Goal: Information Seeking & Learning: Learn about a topic

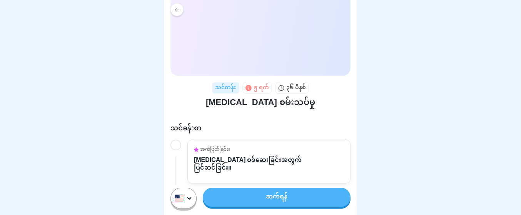
scroll to position [65, 0]
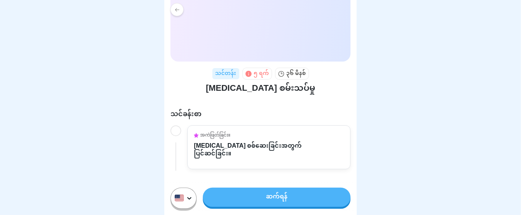
click at [180, 127] on div at bounding box center [175, 130] width 11 height 11
click at [242, 199] on link "ဆက်ရန်" at bounding box center [277, 197] width 148 height 19
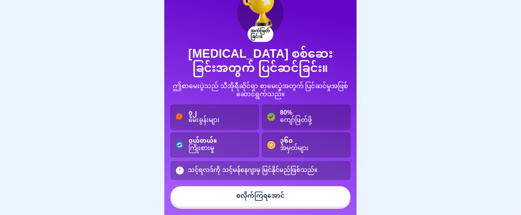
scroll to position [7, 0]
click at [221, 193] on button "စလိုက်ကြရအောင်" at bounding box center [260, 196] width 180 height 21
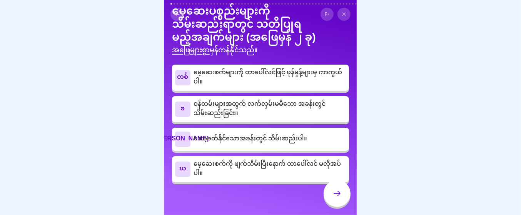
scroll to position [0, 0]
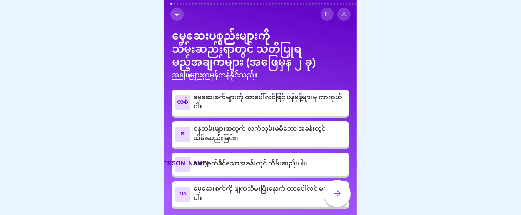
click at [235, 112] on p "မေ့ဆေးစက်များကို တာပေါ်လင်ဖြင့် ဖုန်မှုန့်များမှ ကာကွယ်ပါ။" at bounding box center [269, 102] width 152 height 18
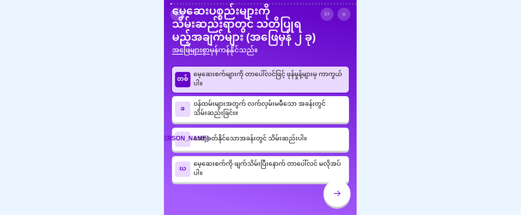
scroll to position [31, 0]
click at [189, 145] on div "[PERSON_NAME]" at bounding box center [182, 138] width 15 height 15
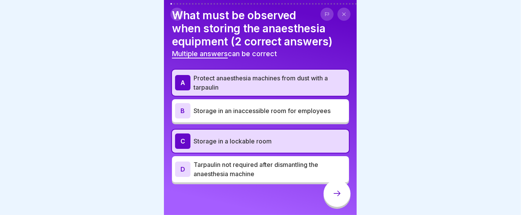
scroll to position [45, 0]
click at [332, 192] on icon at bounding box center [336, 193] width 9 height 9
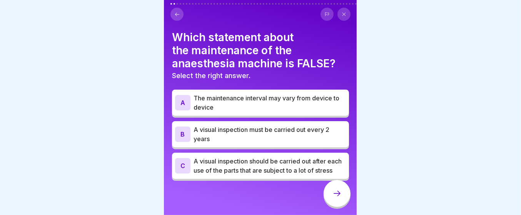
click at [324, 12] on icon at bounding box center [326, 14] width 5 height 5
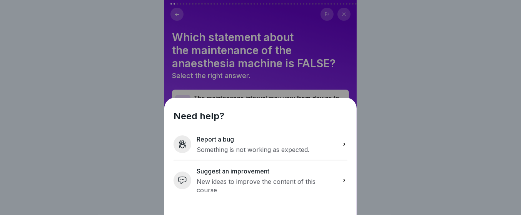
click at [328, 10] on div "Need help? Report a bug Something is not working as expected. Suggest an improv…" at bounding box center [260, 107] width 192 height 215
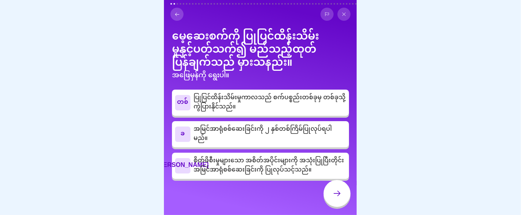
scroll to position [16, 0]
click at [185, 127] on font "ခ" at bounding box center [183, 133] width 4 height 13
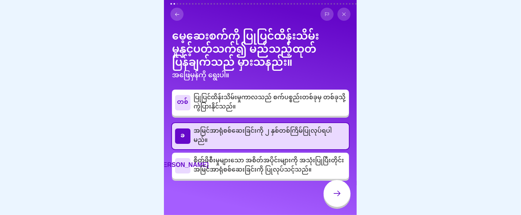
click at [332, 198] on div at bounding box center [336, 193] width 27 height 27
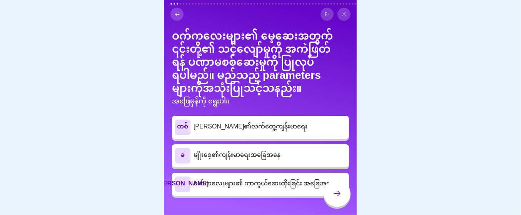
scroll to position [33, 0]
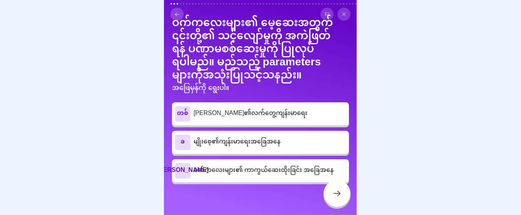
click at [242, 107] on font "[PERSON_NAME]၏လက်တွေ့ကျန်းမာရေး" at bounding box center [250, 113] width 114 height 13
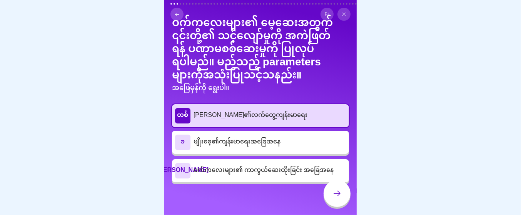
click at [338, 190] on icon at bounding box center [336, 193] width 9 height 9
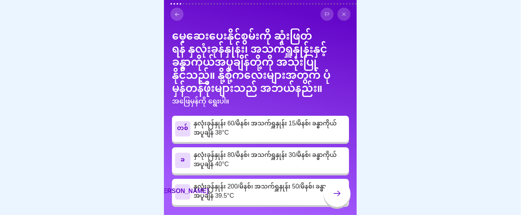
scroll to position [18, 0]
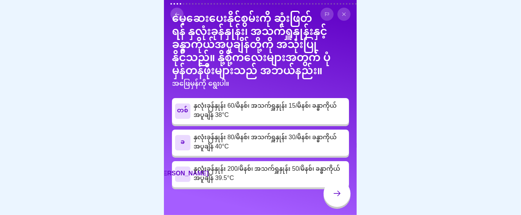
click at [236, 116] on font "နှလုံးခုန်နှုန်း 60/မိနစ်၊ အသက်ရှူနှုန်း 15/မိနစ်၊ ခန္ဓာကိုယ်အပူချိန် 38°C" at bounding box center [264, 111] width 143 height 23
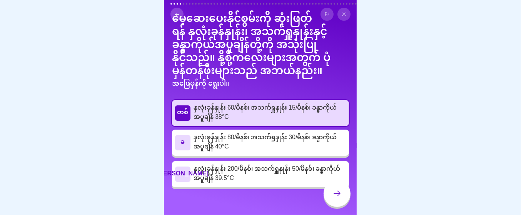
click at [339, 195] on icon at bounding box center [336, 193] width 9 height 9
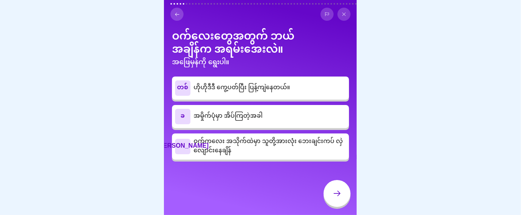
scroll to position [48, 0]
click at [278, 152] on font "ဝက်ကလေး အသိုက်ထဲမှာ သူတို့အားလုံး ဘေးချင်းကပ် လှဲလျောင်းနေချိန်" at bounding box center [267, 146] width 149 height 23
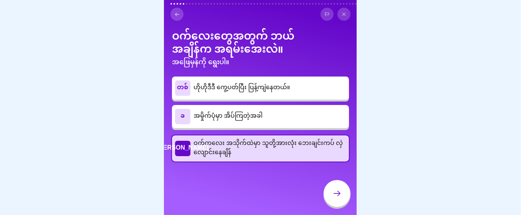
click at [337, 189] on icon at bounding box center [336, 193] width 9 height 9
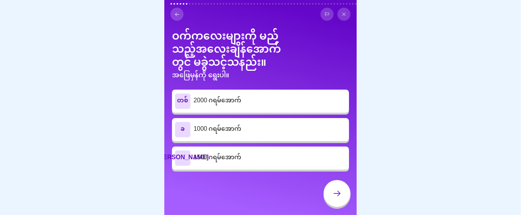
click at [324, 12] on icon at bounding box center [326, 14] width 5 height 5
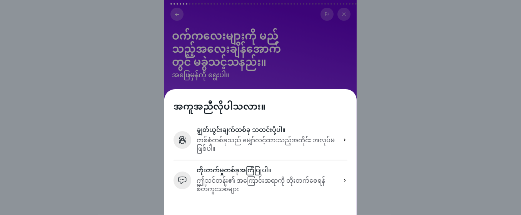
click at [324, 10] on div "အကူအညီလိုပါသလား။ ချွတ်ယွင်းချက်တစ်ခု သတင်းပို့ပါ။ တစ်စုံတစ်ခုသည် မျှော်လင့်ထားသ…" at bounding box center [260, 107] width 192 height 215
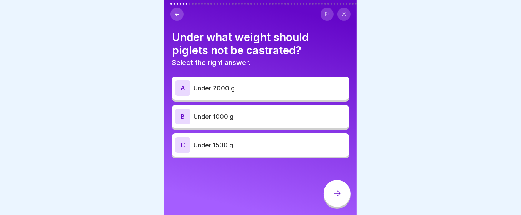
scroll to position [45, 0]
click at [285, 100] on div "A Under 2000 g" at bounding box center [260, 88] width 177 height 23
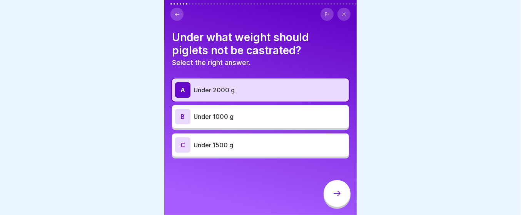
click at [332, 190] on icon at bounding box center [336, 193] width 9 height 9
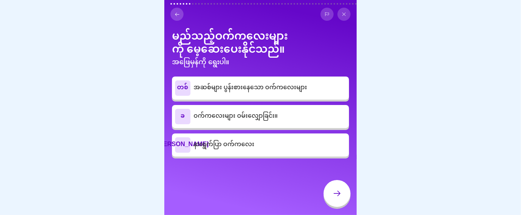
scroll to position [48, 0]
click at [264, 150] on p "နားရွက်ပြာ ဝက်ကလေး" at bounding box center [269, 144] width 152 height 9
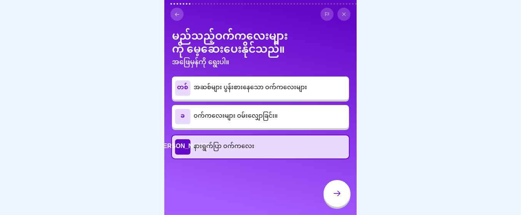
click at [322, 93] on p "အဆစ်များ ပွန်းစားနေသော ဝက်ကလေးများ" at bounding box center [269, 87] width 152 height 9
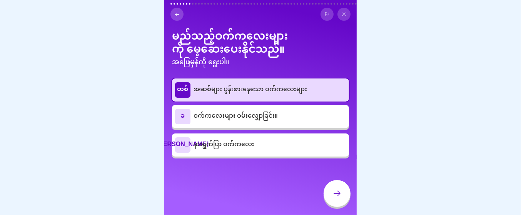
click at [297, 150] on div "ဂ နားရွက်ပြာ ဝက်ကလေး" at bounding box center [260, 144] width 171 height 15
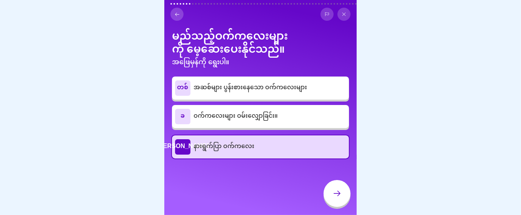
click at [336, 190] on icon at bounding box center [336, 193] width 9 height 9
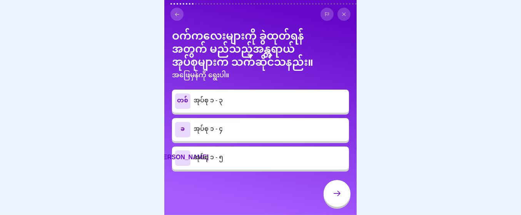
click at [308, 102] on p "အုပ်စု ၁ - ၃" at bounding box center [269, 100] width 152 height 9
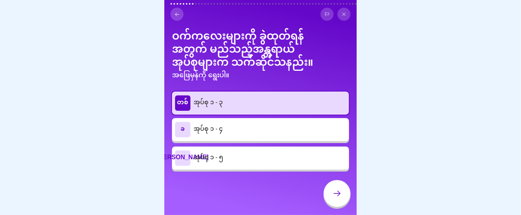
click at [336, 198] on div at bounding box center [336, 193] width 27 height 27
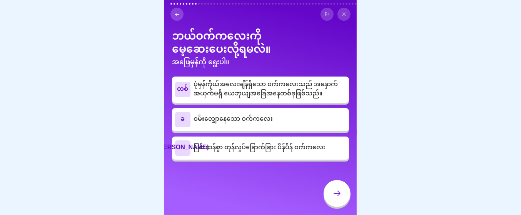
click at [325, 155] on font "ပြင်းထန်စွာ တုန်လှုပ်ခြောက်ခြား ပိန်ပိန် ဝက်ကလေး" at bounding box center [259, 147] width 132 height 13
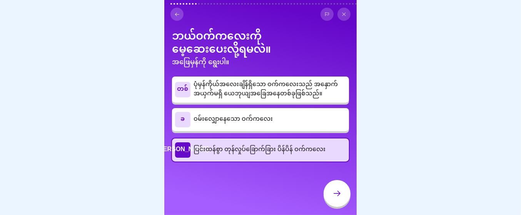
click at [329, 186] on div at bounding box center [336, 193] width 27 height 27
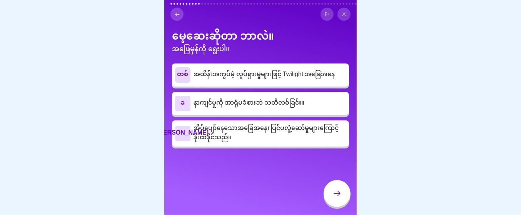
click at [304, 110] on font "နာကျင်မှုကို အာရုံမခံစားဘဲ သတိလစ်ခြင်း။" at bounding box center [248, 102] width 111 height 13
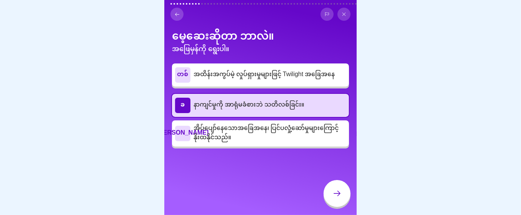
click at [329, 193] on div at bounding box center [336, 193] width 27 height 27
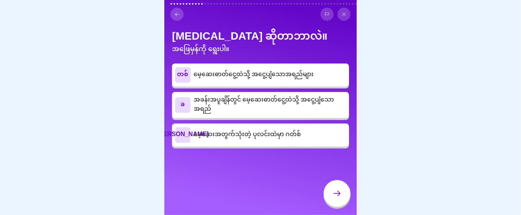
click at [304, 140] on p "မေ့ဆေးအတွက်သုံးတဲ့ ပုလင်းထဲမှာ ဂတ်စ်" at bounding box center [269, 134] width 152 height 9
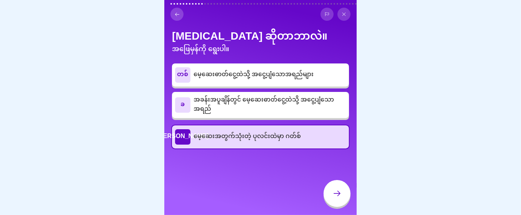
click at [294, 79] on font "မေ့ဆေးဓာတ်ငွေ့ထဲသို့ အငွေ့ပျံသောအရည်များ" at bounding box center [253, 74] width 120 height 13
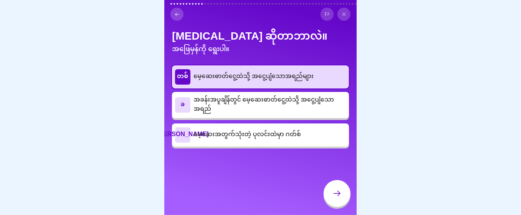
click at [338, 193] on icon at bounding box center [336, 193] width 9 height 9
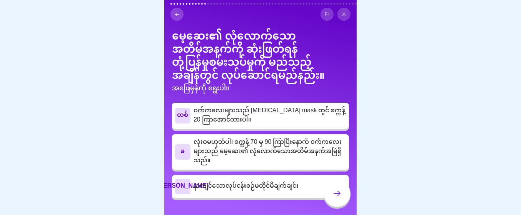
scroll to position [31, 0]
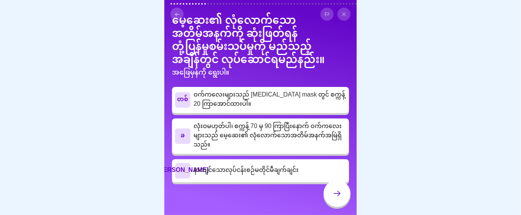
click at [299, 134] on font "လုံးဝမဟုတ်ပါ၊ စက္ကန့် 70 မှ 90 ကြာပြီးနောက် ဝက်ကလေးများသည် မေ့ဆေး၏ လုံလောက်သောအ…" at bounding box center [267, 136] width 148 height 32
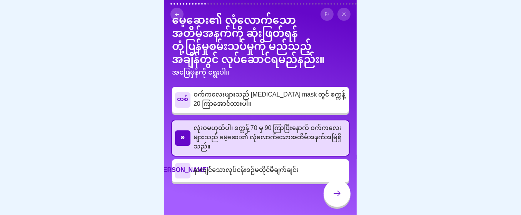
click at [329, 196] on div at bounding box center [336, 193] width 27 height 27
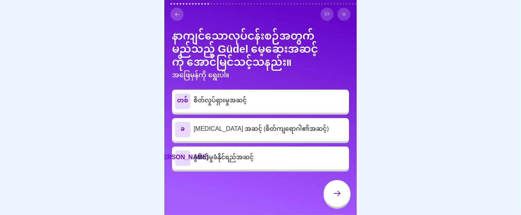
click at [313, 163] on p "ခွဲစိတ်မှုခံနိုင်ရည်အဆင့်" at bounding box center [269, 157] width 152 height 9
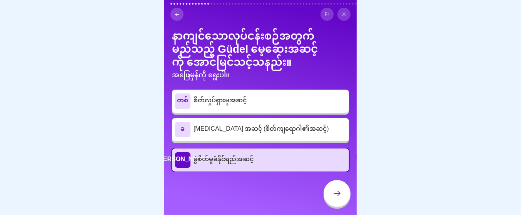
click at [334, 191] on icon at bounding box center [336, 193] width 9 height 9
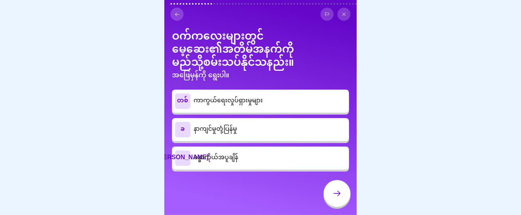
click at [285, 134] on p "နာကျင်မှုတုံ့ပြန်မှု" at bounding box center [269, 129] width 152 height 9
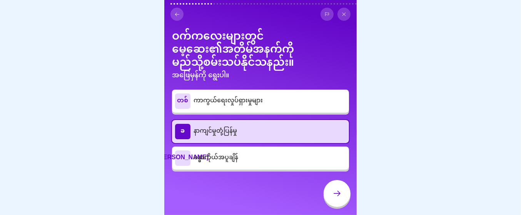
click at [332, 193] on icon at bounding box center [336, 193] width 9 height 9
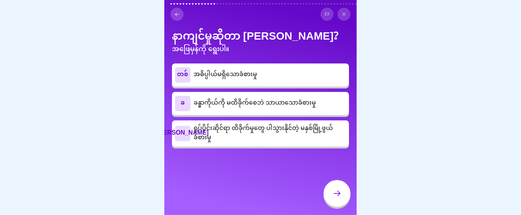
click at [313, 143] on p "ရုပ်ပိုင်းဆိုင်ရာ ထိခိုက်မှုတွေ ပါသွားနိုင်တဲ့ မနှစ်မြို့ဖွယ် ခံစားမှု" at bounding box center [269, 133] width 152 height 18
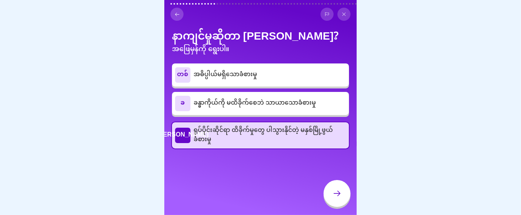
click at [337, 183] on div at bounding box center [336, 193] width 27 height 27
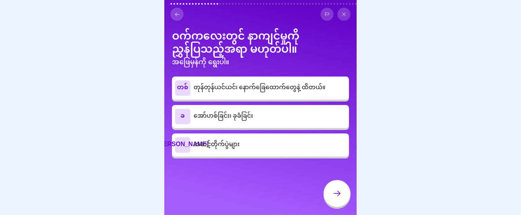
click at [323, 124] on div "ခ အော်ဟစ်ခြင်း၊ ခုခံခြင်း" at bounding box center [260, 116] width 171 height 15
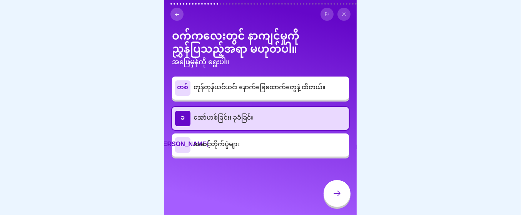
click at [220, 151] on font "အဆင့်တိုက်ပွဲများ" at bounding box center [216, 144] width 46 height 13
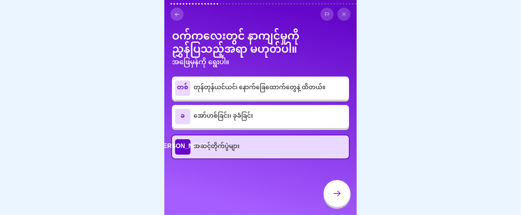
click at [334, 191] on icon at bounding box center [336, 193] width 9 height 9
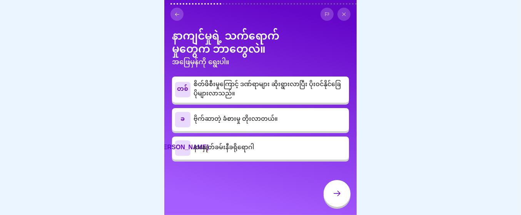
click at [309, 98] on p "စိတ်ဖိစီးမှုကြောင့် ဒဏ်ရာများ ဆိုးရွားလာပြီး ပိုးဝင်နိုင်ခြေ ပိုများလာသည်။" at bounding box center [269, 89] width 152 height 18
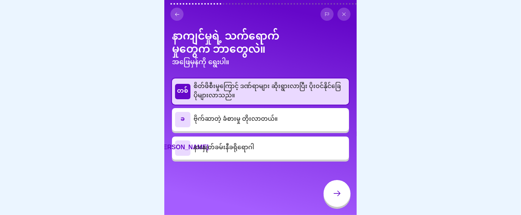
click at [327, 186] on div at bounding box center [336, 193] width 27 height 27
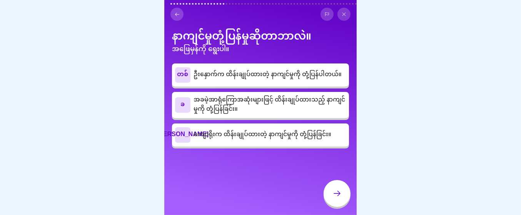
click at [311, 80] on font "ဦးနှောက်က ထိန်းချုပ်ထားတဲ့ နာကျင်မှုကို တုံ့ပြန်ပါတယ်။" at bounding box center [267, 74] width 148 height 13
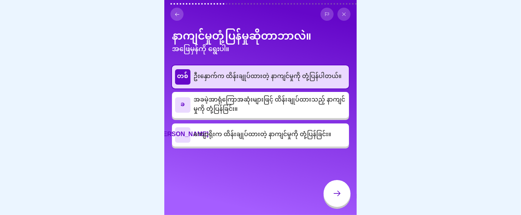
click at [338, 192] on icon at bounding box center [336, 193] width 9 height 9
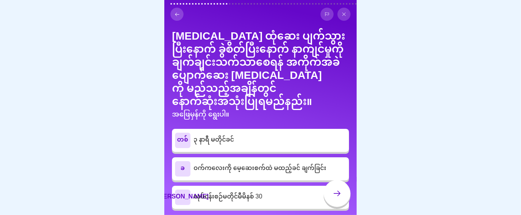
scroll to position [40, 0]
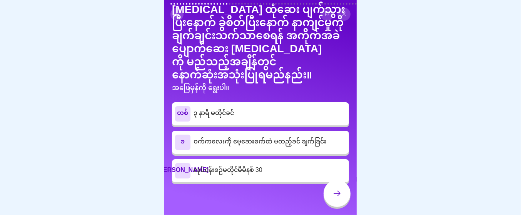
click at [276, 138] on font "ဝက်ကလေးကို မေ့ဆေးစက်ထဲ မထည့်ခင် ချက်ခြင်း" at bounding box center [259, 141] width 133 height 13
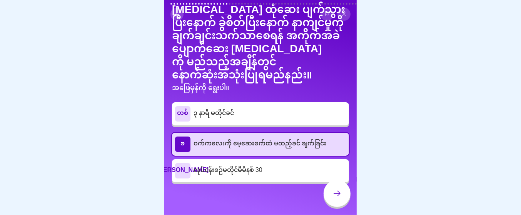
click at [332, 194] on icon at bounding box center [336, 193] width 9 height 9
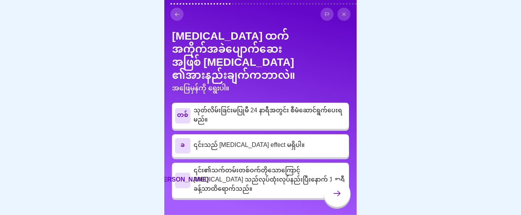
click at [297, 179] on font "၎င်း၏သက်တမ်းတစ်ဝက်တိုသောကြောင့် [MEDICAL_DATA] သည်လုပ်ထုံးလုပ်နည်းပြီးနောက် 1 န…" at bounding box center [268, 180] width 151 height 32
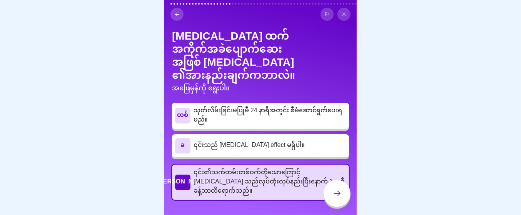
click at [328, 190] on div at bounding box center [336, 193] width 27 height 27
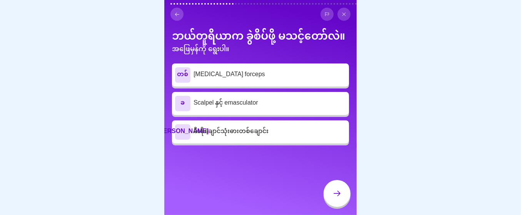
click at [322, 140] on div "ဂ မီးဖိုချောင်သုံးဓားတစ်ချောင်း" at bounding box center [260, 131] width 171 height 15
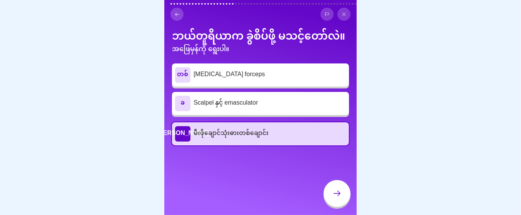
click at [337, 186] on div at bounding box center [336, 193] width 27 height 27
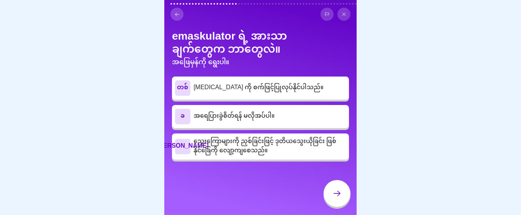
click at [248, 95] on font "[MEDICAL_DATA] ကို စက်ဖြင့်ပြုလုပ်နိုင်ပါသည်။" at bounding box center [258, 87] width 130 height 13
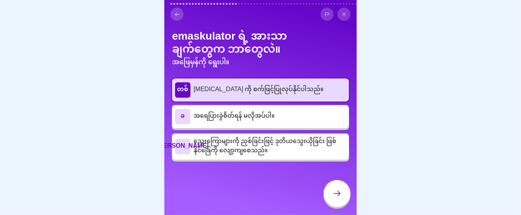
click at [324, 183] on div at bounding box center [336, 194] width 27 height 29
click at [328, 189] on div at bounding box center [336, 193] width 27 height 27
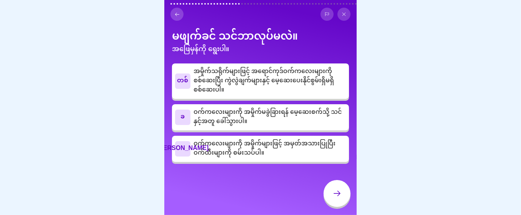
scroll to position [13, 0]
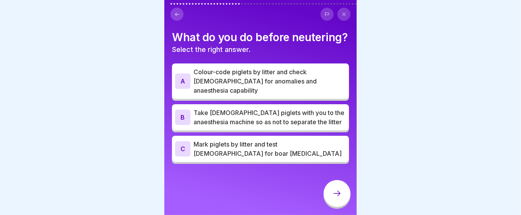
click at [305, 95] on p "Colour-code piglets by litter and check [DEMOGRAPHIC_DATA] for anomalies and an…" at bounding box center [269, 81] width 152 height 28
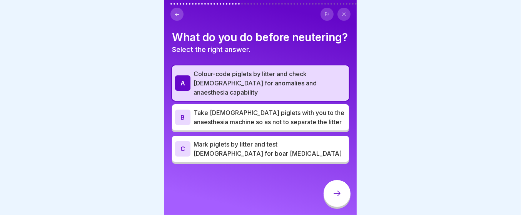
click at [338, 186] on div at bounding box center [336, 193] width 27 height 27
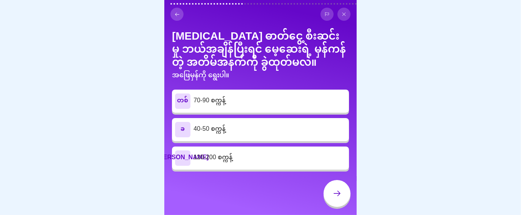
scroll to position [31, 0]
click at [424, 110] on div at bounding box center [260, 107] width 521 height 215
click at [313, 104] on p "70-90 စက္ကန့်" at bounding box center [269, 100] width 152 height 9
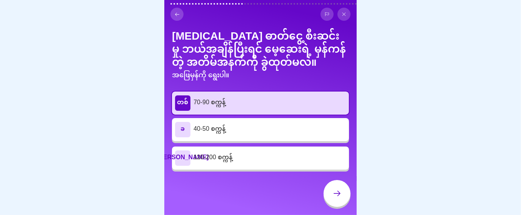
click at [334, 197] on div at bounding box center [336, 193] width 27 height 27
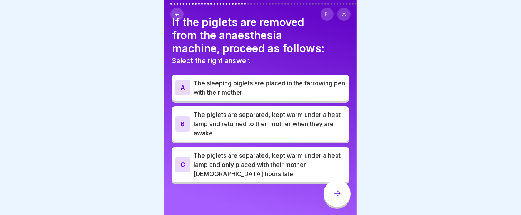
scroll to position [13, 0]
click at [284, 78] on p "The sleeping piglets are placed in the farrowing pen with their mother" at bounding box center [269, 87] width 152 height 18
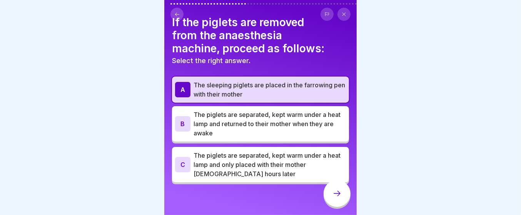
click at [329, 193] on div at bounding box center [336, 193] width 27 height 27
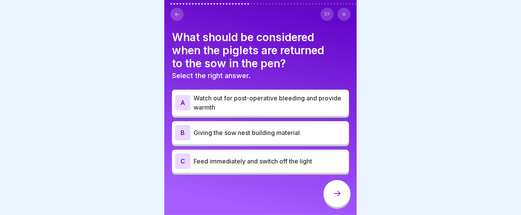
click at [281, 109] on p "Watch out for post-operative bleeding and provide warmth" at bounding box center [269, 102] width 152 height 18
click at [329, 186] on div at bounding box center [336, 193] width 27 height 27
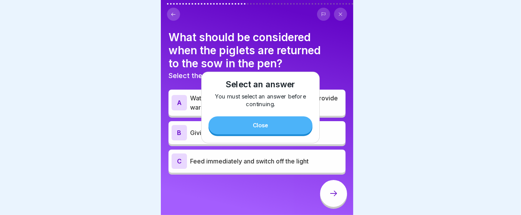
scroll to position [0, 0]
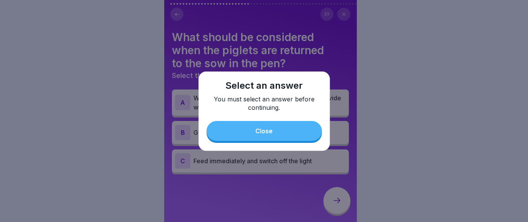
click at [293, 129] on button "Close" at bounding box center [263, 131] width 115 height 20
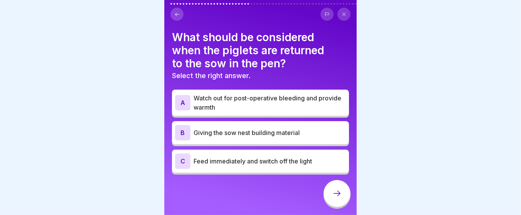
click at [333, 204] on div at bounding box center [336, 193] width 27 height 27
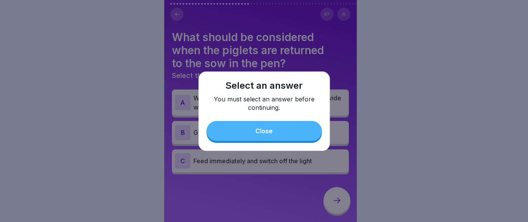
click at [308, 136] on button "Close" at bounding box center [263, 131] width 115 height 20
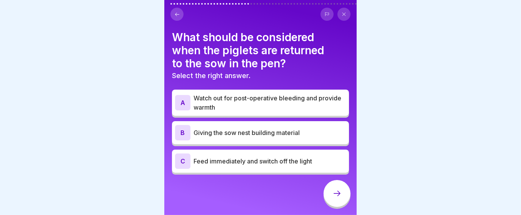
click at [302, 116] on div "A Watch out for post-operative bleeding and provide warmth" at bounding box center [260, 103] width 177 height 26
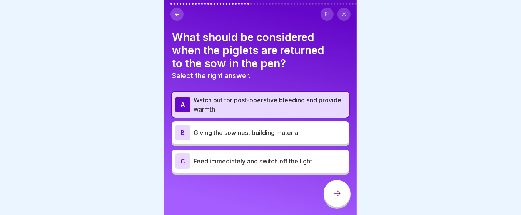
click at [337, 198] on icon at bounding box center [336, 193] width 9 height 9
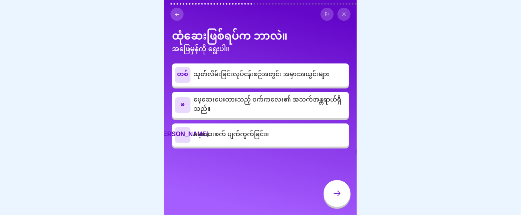
scroll to position [35, 0]
click at [308, 143] on div "ဂ မေ့ဆေးစက် ပျက်ကွက်ခြင်း။" at bounding box center [260, 134] width 171 height 15
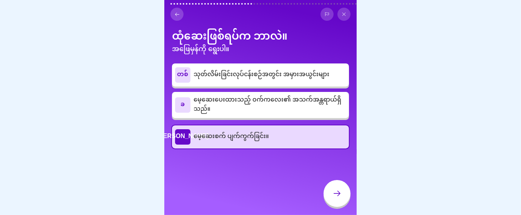
click at [329, 190] on div at bounding box center [336, 193] width 27 height 27
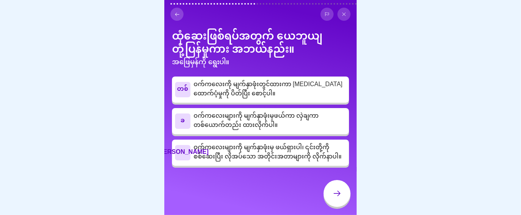
click at [299, 164] on font "ဝက်ကလေးများကို မျက်နှာဖုံးမှ ဖယ်ရှားပါ၊ ၎င်းတို့ကို စစ်ဆေးပြီး လိုအပ်သော အတိုင်…" at bounding box center [267, 152] width 148 height 23
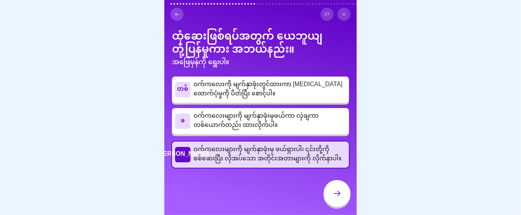
click at [329, 200] on div at bounding box center [336, 193] width 27 height 27
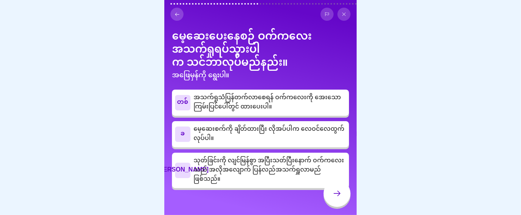
scroll to position [12, 0]
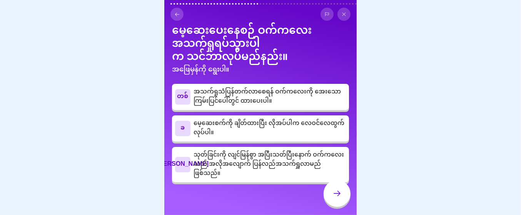
click at [304, 180] on font "သုတ်ခြင်းကို လျင်မြန်စွာ အပြီးသတ်ပြီးနောက် ဝက်ကလေးသည် အလိုအလျောက် ပြန်လည်အသက်ရှ…" at bounding box center [268, 164] width 150 height 32
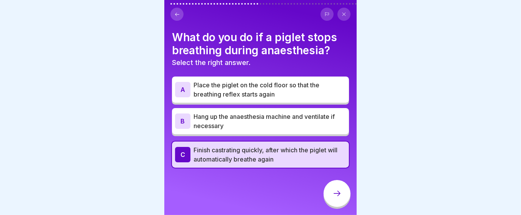
scroll to position [3, 0]
click at [338, 195] on icon at bounding box center [336, 193] width 9 height 9
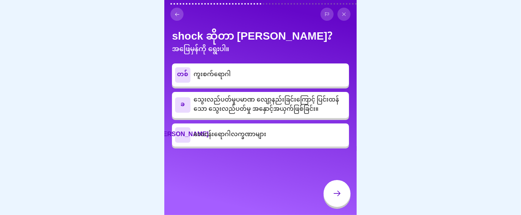
scroll to position [12, 0]
click at [307, 116] on font "သွေးလည်ပတ်မှုပမာဏ လျော့နည်းခြင်းကြောင့် ပြင်းထန်သော သွေးလည်ပတ်မှု အနှောင့်အယှက်…" at bounding box center [265, 104] width 145 height 23
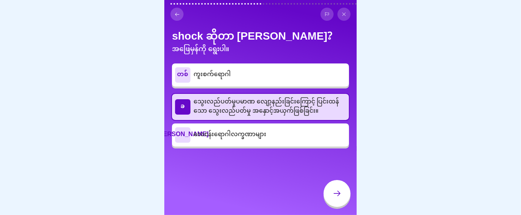
click at [329, 199] on div at bounding box center [336, 193] width 27 height 27
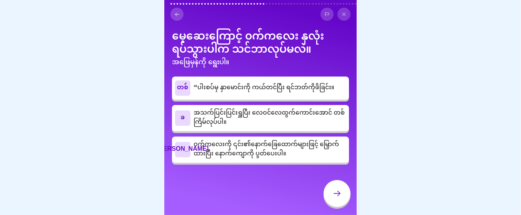
click at [312, 159] on p "ဝက်ကလေးကို ၎င်း၏နောက်ခြေထောက်များဖြင့် မြှောက်ထားပြီး နောက်ကျောကို ပွတ်ပေးပါ။" at bounding box center [269, 149] width 152 height 18
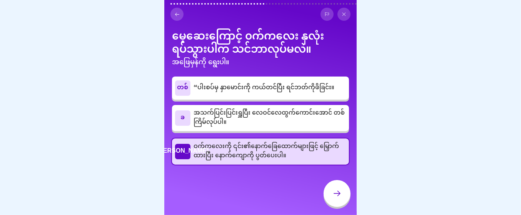
click at [332, 198] on icon at bounding box center [336, 193] width 9 height 9
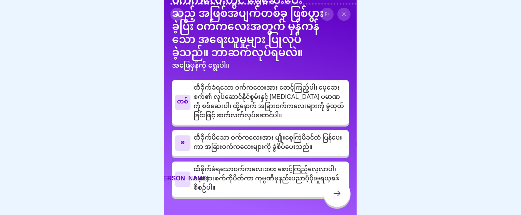
scroll to position [43, 0]
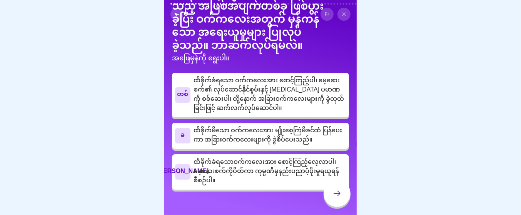
click at [240, 113] on font "ထိခိုက်ခံရသော ဝက်ကလေးအား စောင့်ကြည့်ပါ၊ မေ့ဆေးစက်၏ လုပ်ဆောင်နိုင်စွမ်းနှင့် [ME…" at bounding box center [268, 94] width 150 height 41
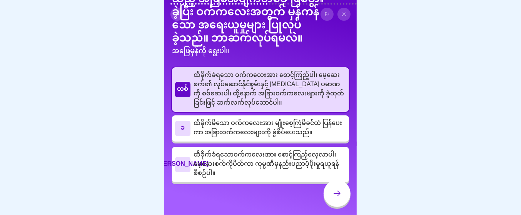
scroll to position [65, 0]
click at [241, 132] on font "ထိခိုက်မိသော ဝက်ကလေးအား မျိုးစေ့ကြဲမိခင်ထံ ပြန်ပေးကာ အခြားဝက်ကလေးများကို ခွဲစိပ…" at bounding box center [267, 128] width 148 height 23
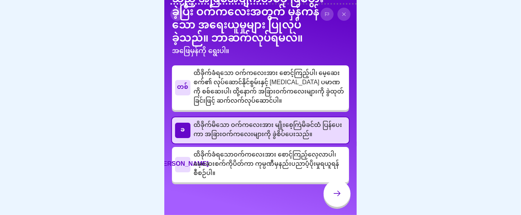
click at [251, 96] on font "ထိခိုက်ခံရသော ဝက်ကလေးအား စောင့်ကြည့်ပါ၊ မေ့ဆေးစက်၏ လုပ်ဆောင်နိုင်စွမ်းနှင့် [ME…" at bounding box center [268, 87] width 150 height 41
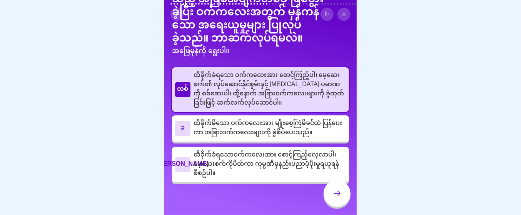
click at [332, 198] on icon at bounding box center [336, 193] width 9 height 9
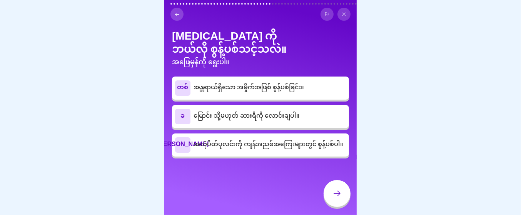
click at [312, 151] on font "အလုံပိတ်ပုလင်းကို ကျန်အညစ်အကြေးများတွင် စွန့်ပစ်ပါ။" at bounding box center [268, 144] width 150 height 13
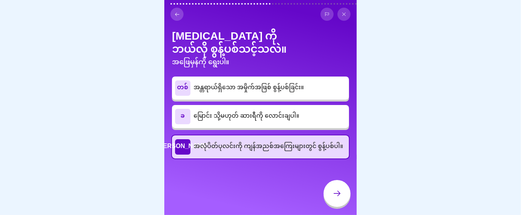
click at [330, 186] on div at bounding box center [336, 193] width 27 height 27
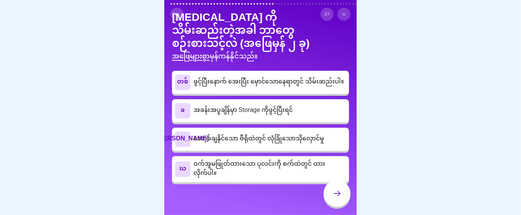
scroll to position [23, 0]
click at [301, 146] on font "လော့ခ်ချနိုင်သော ဗီရိုထဲတွင် လုံခြုံသောသိုလှောင်မှု" at bounding box center [258, 138] width 130 height 13
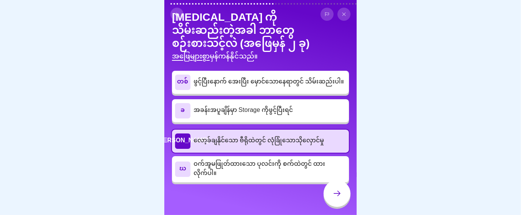
click at [289, 117] on font "အခန်းအပူချိန်မှာ Storage ကိုဖွင့်ပြီးရင်" at bounding box center [242, 110] width 99 height 13
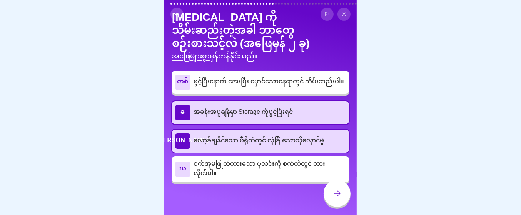
click at [293, 87] on p "ဖွင့်ပြီးနောက် အေးပြီး မှောင်သောနေရာတွင် သိမ်းဆည်းပါ။" at bounding box center [269, 82] width 152 height 9
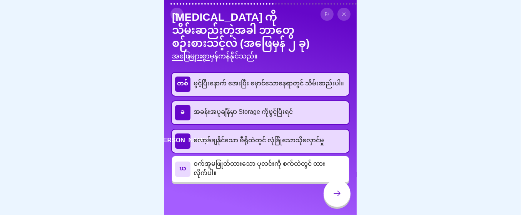
click at [293, 89] on p "ဖွင့်ပြီးနောက် အေးပြီး မှောင်သောနေရာတွင် သိမ်းဆည်းပါ။" at bounding box center [269, 84] width 152 height 9
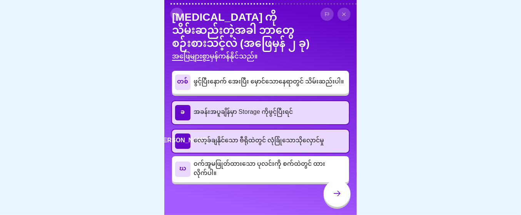
click at [293, 87] on p "ဖွင့်ပြီးနောက် အေးပြီး မှောင်သောနေရာတွင် သိမ်းဆည်းပါ။" at bounding box center [269, 82] width 152 height 9
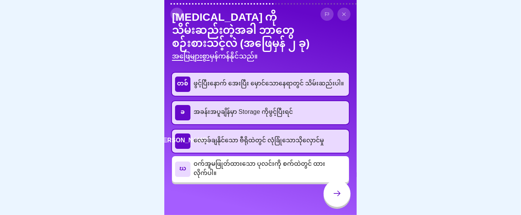
click at [295, 117] on p "အခန်းအပူချိန်မှာ Storage ကိုဖွင့်ပြီးရင်" at bounding box center [269, 112] width 152 height 9
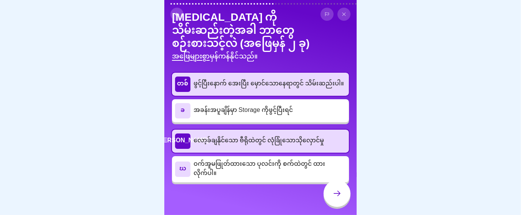
click at [323, 188] on div at bounding box center [336, 194] width 27 height 29
click at [332, 196] on icon at bounding box center [336, 193] width 9 height 9
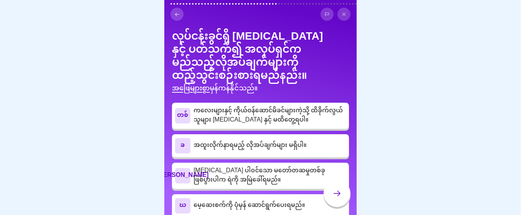
click at [292, 127] on font "ကလေးများနှင့် ကိုယ်ဝန်ဆောင်မိခင်များကဲ့သို့ ထိခိုက်လွယ်သူများ [MEDICAL_DATA] နှ…" at bounding box center [267, 115] width 149 height 23
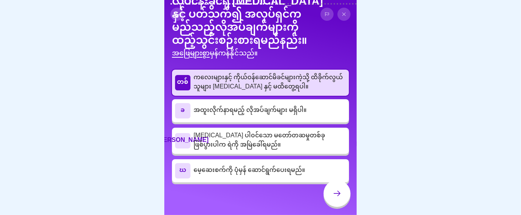
scroll to position [58, 0]
click at [285, 169] on font "မေ့ဆေးစက်ကို ပုံမှန် ဆောင်ရွက်ပေးရမည်။" at bounding box center [248, 170] width 111 height 13
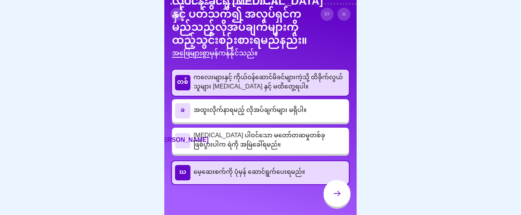
click at [336, 194] on div at bounding box center [336, 193] width 27 height 27
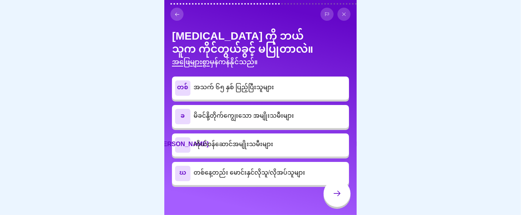
scroll to position [18, 0]
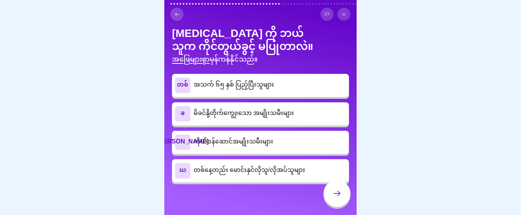
click at [289, 150] on div "ဂ ကိုယ်ဝန်ဆောင်အမျိုးသမီးများ" at bounding box center [260, 142] width 171 height 15
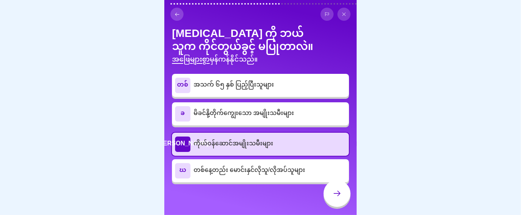
scroll to position [65, 0]
click at [337, 198] on icon at bounding box center [336, 193] width 9 height 9
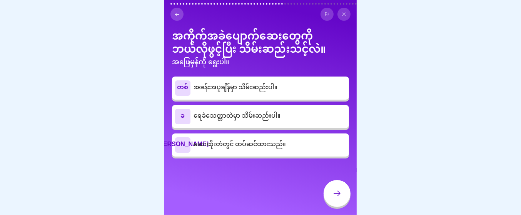
click at [311, 128] on div "ခ ရေခဲသေတ္တာထဲမှာ သိမ်းဆည်းပါ။" at bounding box center [260, 116] width 177 height 23
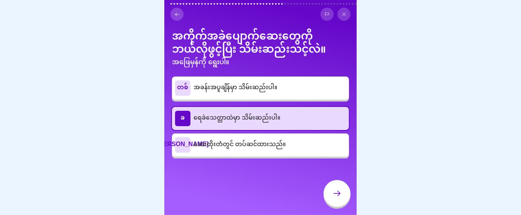
click at [338, 206] on div at bounding box center [336, 193] width 27 height 27
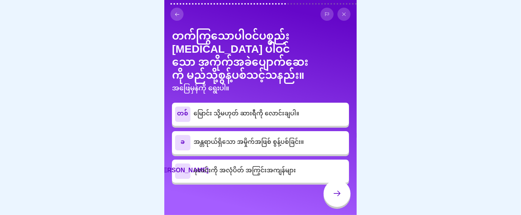
click at [296, 178] on font "ပုလင်းကို အလုံပိတ် အကြွင်းအကျန်များ" at bounding box center [244, 170] width 102 height 13
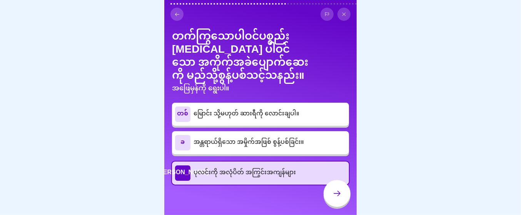
click at [313, 147] on p "အန္တရာယ်ရှိသော အမှိုက်အဖြစ် စွန့်ပစ်ခြင်း။" at bounding box center [269, 142] width 152 height 9
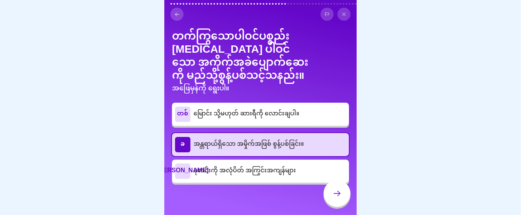
click at [313, 149] on p "အန္တရာယ်ရှိသော အမှိုက်အဖြစ် စွန့်ပစ်ခြင်း။" at bounding box center [269, 144] width 152 height 9
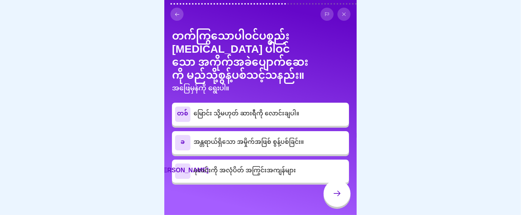
click at [313, 147] on p "အန္တရာယ်ရှိသော အမှိုက်အဖြစ် စွန့်ပစ်ခြင်း။" at bounding box center [269, 142] width 152 height 9
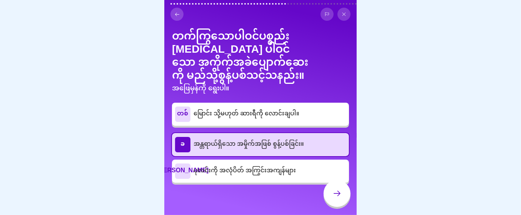
click at [332, 197] on icon at bounding box center [336, 193] width 9 height 9
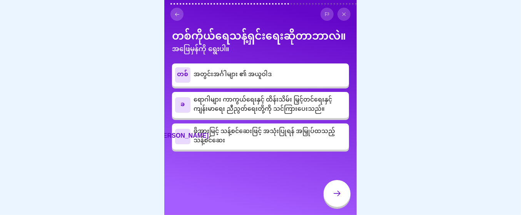
click at [306, 116] on font "ရောဂါများ ကာကွယ်ရေးနှင့် ထိန်းသိမ်း မြှင့်တင်ရေးနှင့် ကျန်းမာရေး ညီညွတ်ရေးတို့က…" at bounding box center [262, 104] width 138 height 23
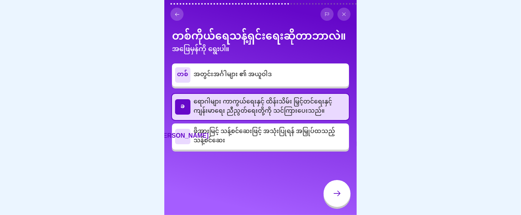
click at [329, 195] on div at bounding box center [336, 193] width 27 height 27
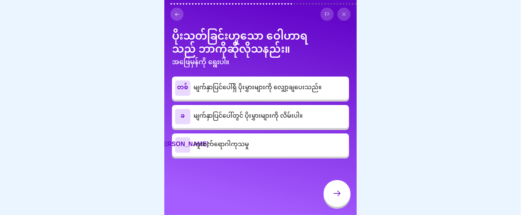
click at [262, 95] on font "မျက်နှာပြင်ပေါ်ရှိ ပိုးမွှားများကို လျှော့ချပေးသည်။" at bounding box center [257, 87] width 128 height 13
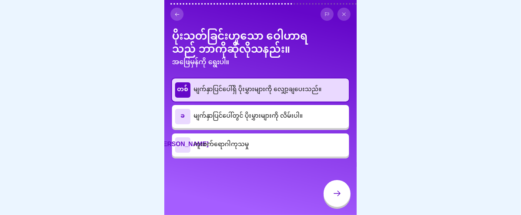
click at [341, 198] on div at bounding box center [336, 193] width 27 height 27
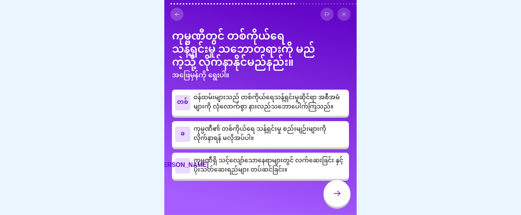
click at [309, 114] on font "ဝန်ထမ်းများသည် တစ်ကိုယ်ရေသန့်ရှင်းမှုဆိုင်ရာ အစီအမံများကို လုံလောက်စွာ နားလည်သဘ…" at bounding box center [266, 102] width 146 height 23
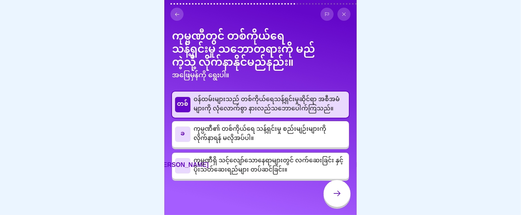
scroll to position [25, 0]
click at [288, 175] on font "ကုမ္ပဏီရှိ သင့်လျော်သောနေရာများတွင် လက်ဆေးခြင်း နှင့် ပိုးသတ်ဆေးရည်များ တပ်ဆင်ခ…" at bounding box center [268, 165] width 150 height 23
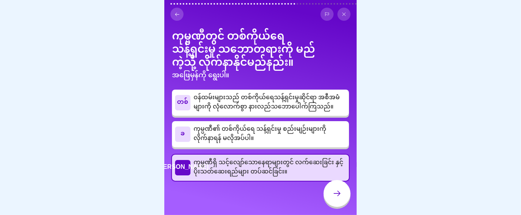
click at [323, 196] on div at bounding box center [336, 193] width 27 height 27
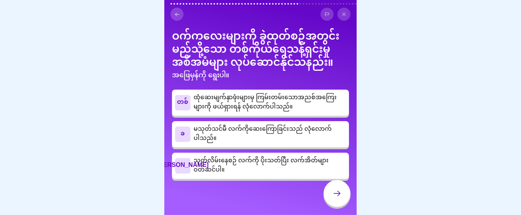
click at [282, 145] on font "မသုတ်သင်မီ လက်ကိုဆေးကြောခြင်းသည် လုံလောက်ပါသည်။" at bounding box center [262, 134] width 138 height 23
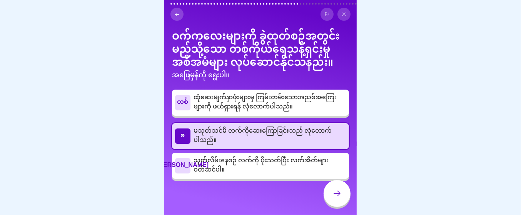
click at [274, 175] on font "သုတ်လိမ်းနေစဉ် လက်ကို ပိုးသတ်ပြီး လက်အိတ်များ ဝတ်ဆင်ပါ။" at bounding box center [260, 165] width 135 height 23
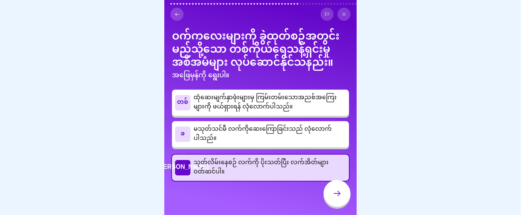
click at [329, 196] on div at bounding box center [336, 193] width 27 height 27
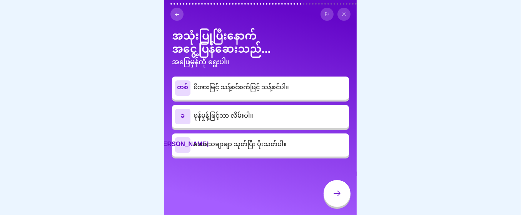
click at [284, 151] on font "သေသေချာချာ သုတ်ပြီး ပိုးသတ်ပါ။" at bounding box center [239, 144] width 93 height 13
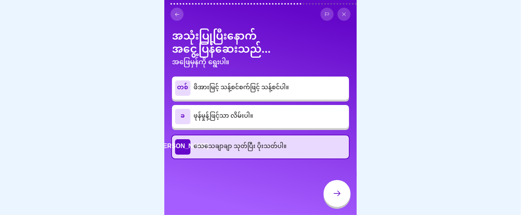
click at [326, 195] on div at bounding box center [336, 193] width 27 height 27
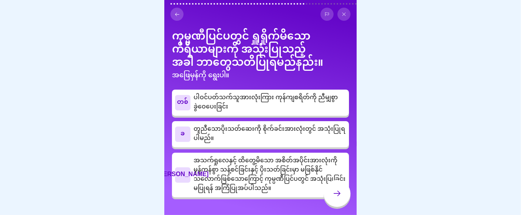
click at [321, 143] on p "တူညီသောပိုးသတ်ဆေးကို စိုက်ခင်းအားလုံးတွင် အသုံးပြုရပါမည်။" at bounding box center [269, 134] width 152 height 18
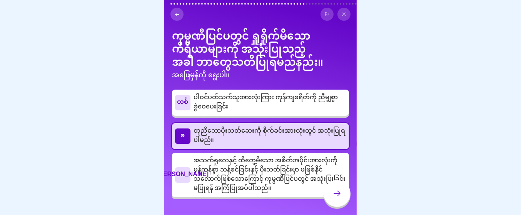
scroll to position [25, 0]
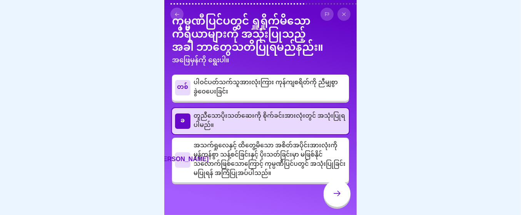
click at [304, 179] on font "အသက်ရှုလေနှင့် ထိတွေ့မိသော အစိတ်အပိုင်းအားလုံးကို မှန်ကန်စွာ သန့်စင်ခြင်းနှင့် …" at bounding box center [269, 159] width 152 height 41
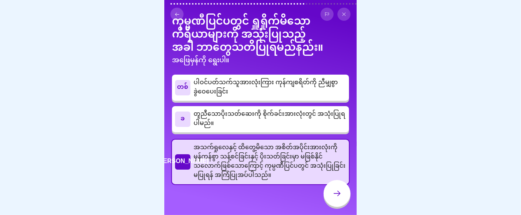
click at [332, 195] on icon at bounding box center [336, 193] width 9 height 9
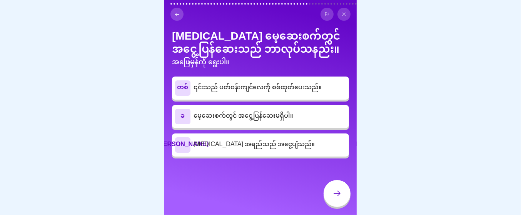
click at [293, 151] on font "[MEDICAL_DATA] အရည်သည် အငွေ့ပျံသည်။" at bounding box center [253, 144] width 121 height 13
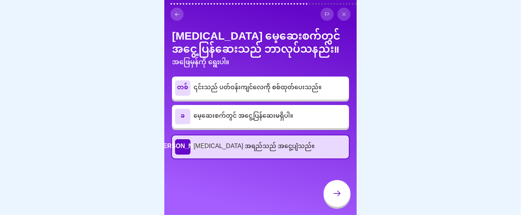
click at [292, 123] on font "မေ့ဆေးစက်တွင် အငွေ့ပြန်ဆေးမရှိပါ။" at bounding box center [243, 116] width 100 height 13
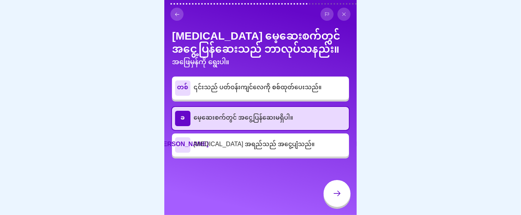
click at [294, 153] on div "ဂ [MEDICAL_DATA] အရည်သည် အငွေ့ပျံသည်။" at bounding box center [260, 144] width 171 height 15
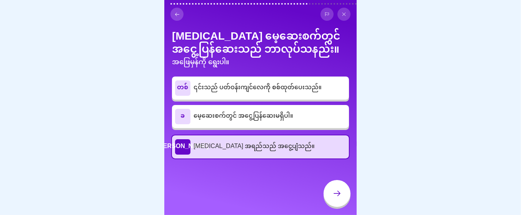
click at [332, 198] on icon at bounding box center [336, 193] width 9 height 9
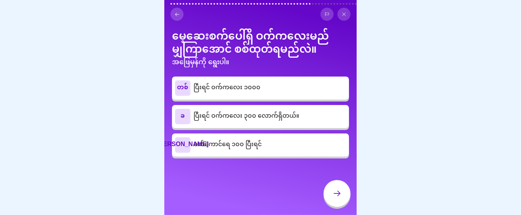
click at [315, 150] on p "ဝက်ကောင်ရေ ၁၀၀ ပြီးရင်" at bounding box center [269, 144] width 152 height 9
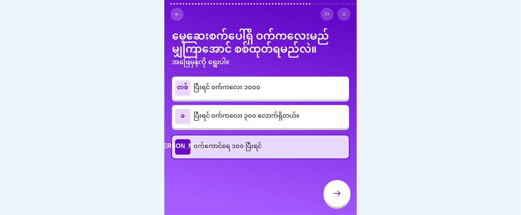
click at [328, 194] on div at bounding box center [336, 193] width 27 height 27
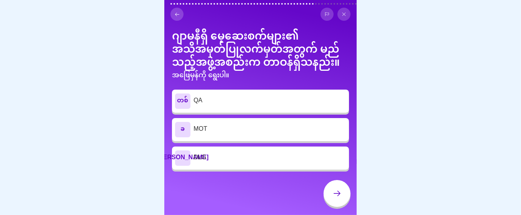
click at [328, 194] on div at bounding box center [336, 193] width 27 height 27
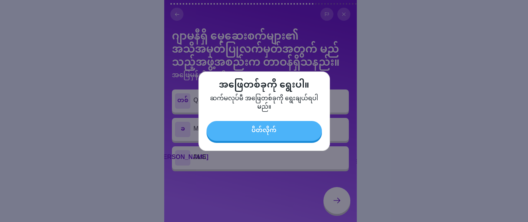
click at [314, 132] on button "ပိတ်လိုက်" at bounding box center [263, 131] width 115 height 20
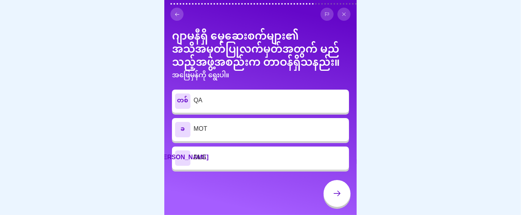
click at [301, 134] on p "MOT" at bounding box center [269, 129] width 152 height 9
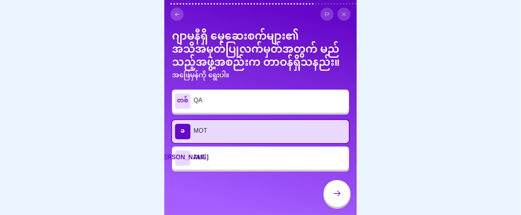
click at [300, 106] on p "QA" at bounding box center [269, 100] width 152 height 9
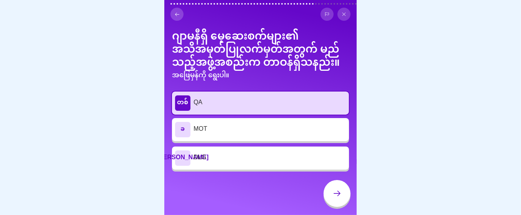
click at [284, 134] on p "MOT" at bounding box center [269, 129] width 152 height 9
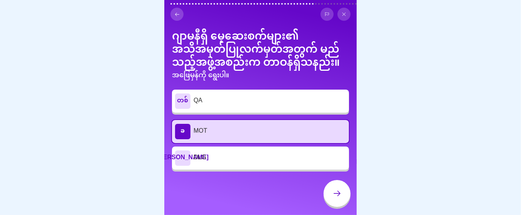
click at [271, 163] on p "DLG" at bounding box center [269, 157] width 152 height 9
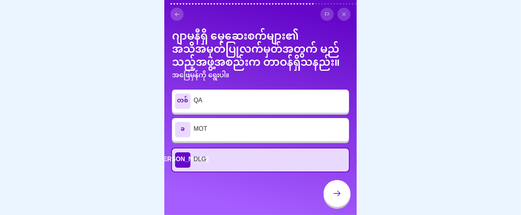
click at [269, 106] on p "QA" at bounding box center [269, 100] width 152 height 9
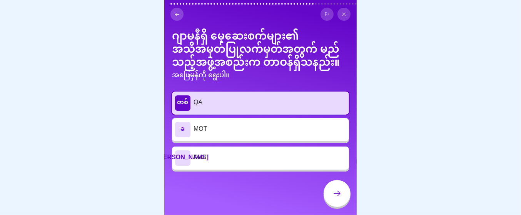
click at [327, 193] on div at bounding box center [336, 193] width 27 height 27
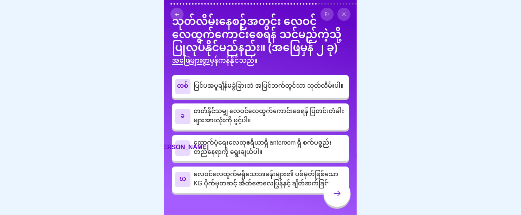
scroll to position [28, 0]
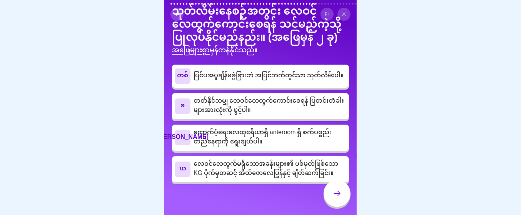
click at [283, 115] on p "တတ်နိုင်သမျှ လေဝင်လေထွက်ကောင်းစေရန် ပြတင်းတံခါးများအားလုံးကို ဖွင့်ပါ။" at bounding box center [269, 106] width 152 height 18
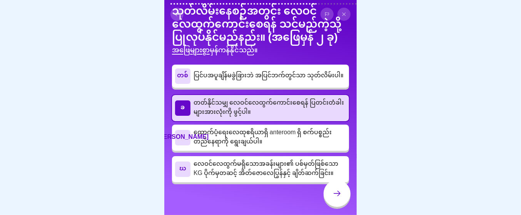
click at [283, 119] on font "တတ်နိုင်သမျှ လေဝင်လေထွက်ကောင်းစေရန် ပြတင်းတံခါးများအားလုံးကို ဖွင့်ပါ။" at bounding box center [268, 107] width 150 height 23
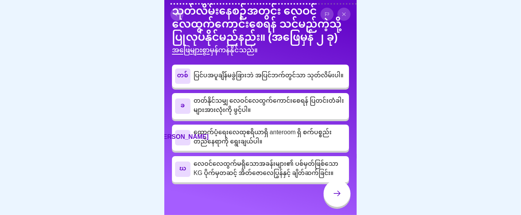
scroll to position [70, 0]
click at [283, 136] on div "ဂ ထောက်ပံ့ရေးလေထုဧရိယာရှိ anteroom ရှိ စက်ပစ္စည်းတည်နေရာကို ရွေးချယ်ပါ။" at bounding box center [260, 138] width 177 height 26
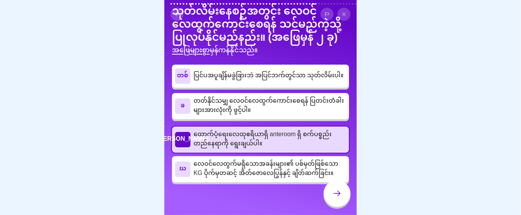
click at [328, 199] on div at bounding box center [336, 193] width 27 height 27
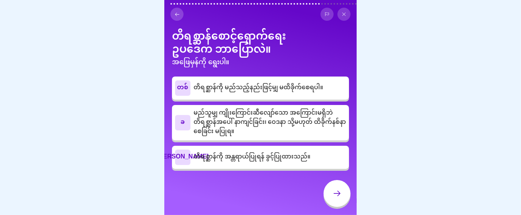
click at [321, 138] on font "မည်သူမျှ ကျိုးကြောင်းဆီလျော်သော အကြောင်းမရှိဘဲ တိရစ္ဆာန်အပေါ် နာကျင်ခြင်း၊ ဝေဒန…" at bounding box center [269, 122] width 152 height 32
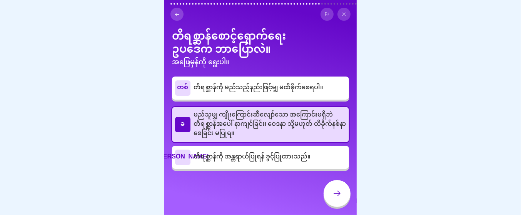
click at [327, 191] on div at bounding box center [336, 193] width 27 height 27
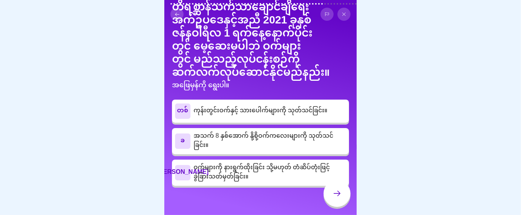
scroll to position [32, 0]
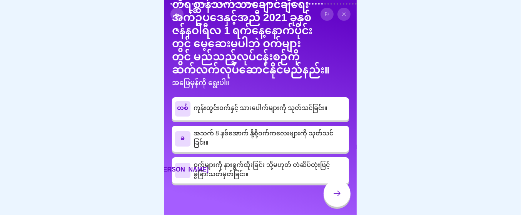
click at [294, 181] on font "ဝက်များကို နားရွက်ထိုးခြင်း သို့မဟုတ် တံဆိပ်တုံးဖြင့် ခွဲခြားသတ်မှတ်ခြင်း။" at bounding box center [261, 170] width 136 height 23
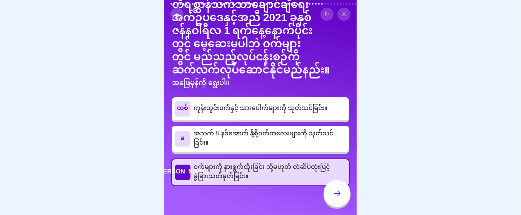
click at [329, 195] on div at bounding box center [336, 193] width 27 height 27
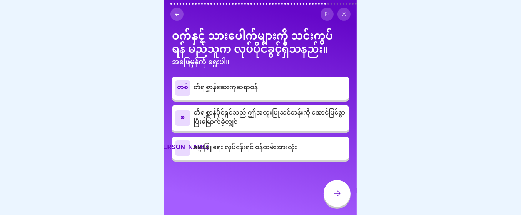
click at [303, 96] on div "တစ် တိရစ္ဆာန်ဆေးကုဆရာဝန်" at bounding box center [260, 87] width 171 height 15
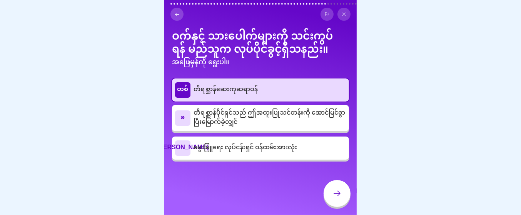
click at [301, 153] on p "မွေးမြူရေး လုပ်ငန်းရှင် ဝန်ထမ်းအားလုံး" at bounding box center [269, 147] width 152 height 9
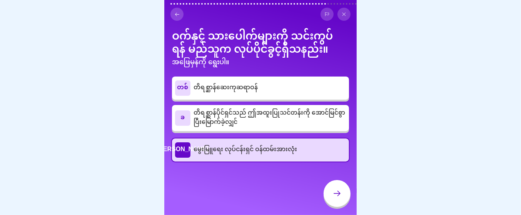
click at [304, 93] on p "တိရစ္ဆာန်ဆေးကုဆရာဝန်" at bounding box center [269, 87] width 152 height 9
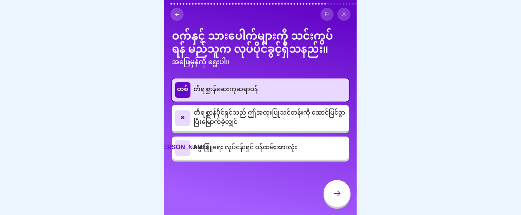
click at [298, 125] on font "တိရစ္ဆာန်ပိုင်ရှင်သည် ဤအထူးပြုသင်တန်းကို အောင်မြင်စွာ ပြီးမြောက်ခဲ့လျှင်" at bounding box center [268, 117] width 151 height 23
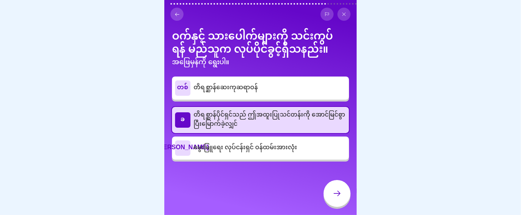
click at [337, 198] on icon at bounding box center [336, 193] width 9 height 9
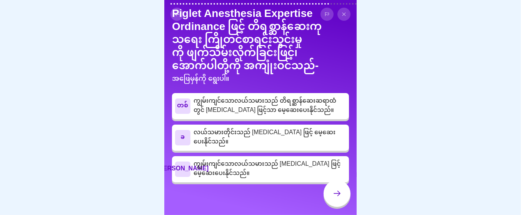
scroll to position [35, 0]
click at [266, 175] on font "ကျွမ်းကျင်သောလယ်သမားသည် [MEDICAL_DATA] ဖြင့် မေ့ဆေးပေးနိုင်သည်။" at bounding box center [266, 169] width 147 height 23
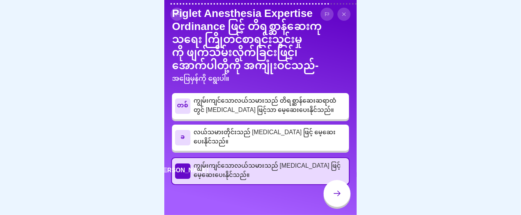
click at [326, 196] on div at bounding box center [336, 193] width 27 height 27
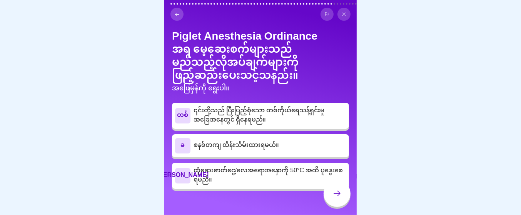
click at [266, 127] on font "၎င်းတို့သည် ပြီးပြည့်စုံသော တစ်ကိုယ်ရေသန့်ရှင်းမှု အခြေအနေတွင် ရှိနေရမည်။" at bounding box center [258, 115] width 131 height 23
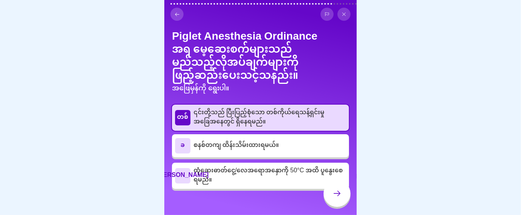
click at [325, 198] on div at bounding box center [336, 193] width 27 height 27
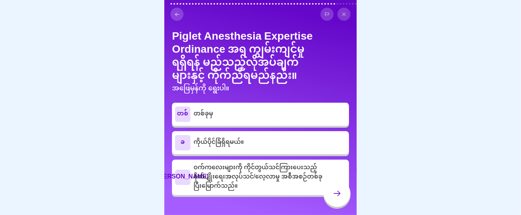
scroll to position [23, 0]
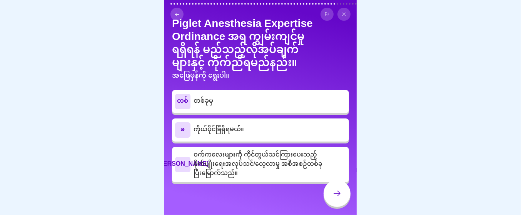
click at [294, 168] on font "ဝက်ကလေးများကို ကိုင်တွယ်သင်ကြားပေးသည့် စိုက်ပျိုးရေးအလုပ်သင်/လေ့လာမှု အစီအစဉ်တစ…" at bounding box center [257, 164] width 129 height 32
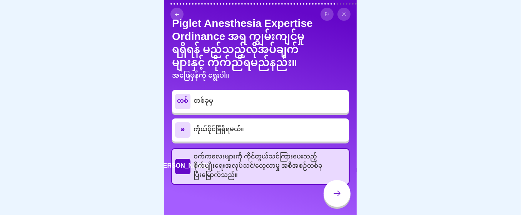
click at [327, 200] on div at bounding box center [336, 193] width 27 height 27
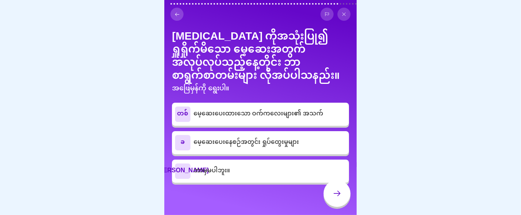
click at [327, 200] on div at bounding box center [336, 193] width 27 height 27
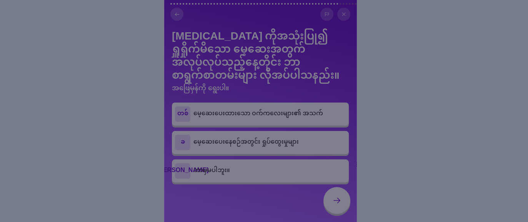
click at [331, 72] on div at bounding box center [264, 111] width 528 height 222
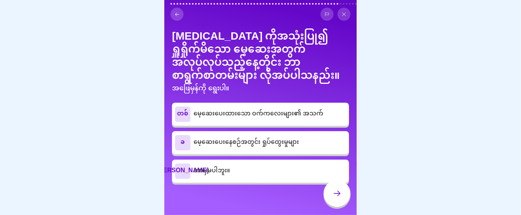
scroll to position [20, 0]
click at [303, 107] on font "မေ့ဆေးပေးထားသော ဝက်ကလေးများ၏ အသက်" at bounding box center [258, 113] width 130 height 13
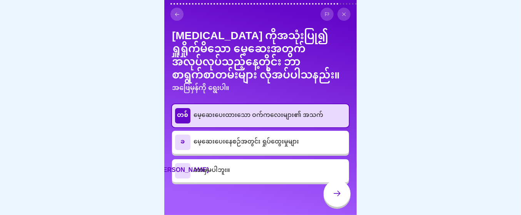
click at [331, 192] on div at bounding box center [336, 193] width 27 height 27
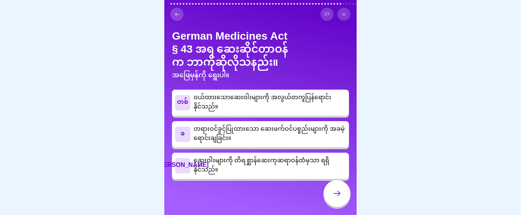
click at [331, 192] on div at bounding box center [336, 193] width 27 height 27
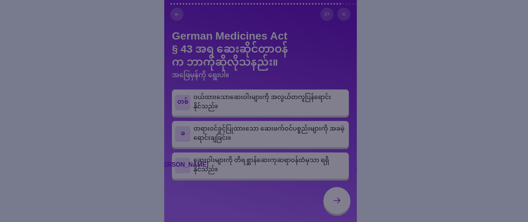
click at [337, 86] on div at bounding box center [264, 111] width 528 height 222
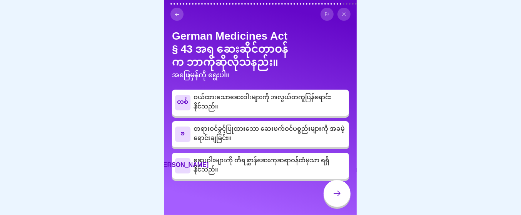
click at [276, 177] on font "ဆေးဝါးများကို တိရစ္ဆာန်ဆေးကုဆရာဝန်ထံမှသာ ရရှိနိုင်သည်။" at bounding box center [261, 165] width 136 height 23
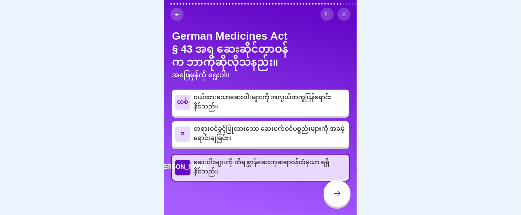
click at [328, 194] on div at bounding box center [336, 193] width 27 height 27
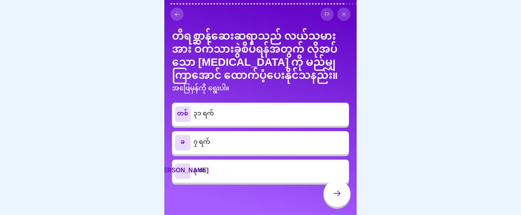
click at [328, 194] on div at bounding box center [336, 193] width 27 height 27
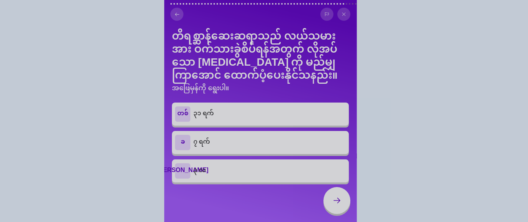
click at [334, 100] on div at bounding box center [264, 111] width 528 height 222
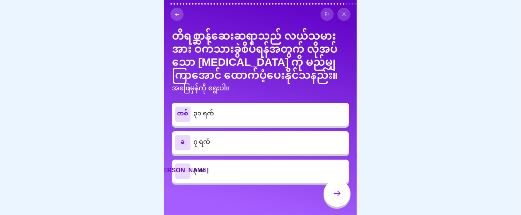
click at [294, 122] on div "တစ် ၃၁ ရက်" at bounding box center [260, 113] width 171 height 15
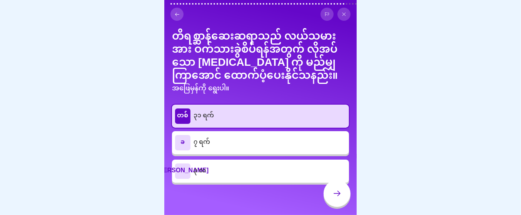
click at [283, 147] on p "၇ ရက်" at bounding box center [269, 142] width 152 height 9
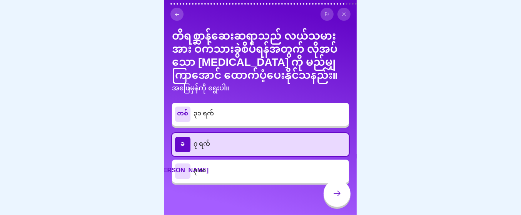
click at [289, 119] on p "၃၁ ရက်" at bounding box center [269, 114] width 152 height 9
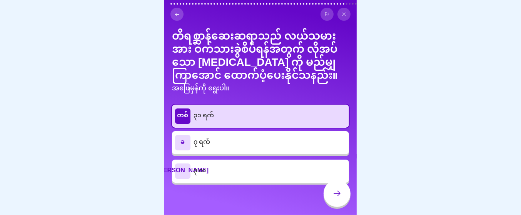
click at [289, 121] on p "၃၁ ရက်" at bounding box center [269, 115] width 152 height 9
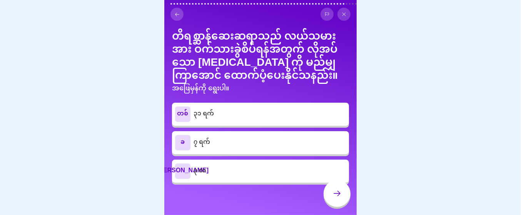
click at [275, 147] on p "၇ ရက်" at bounding box center [269, 142] width 152 height 9
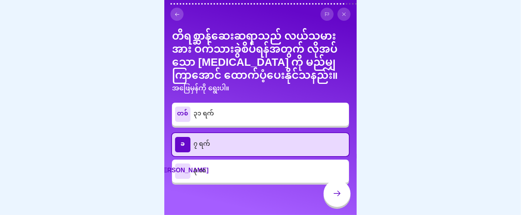
click at [323, 199] on div at bounding box center [336, 193] width 27 height 27
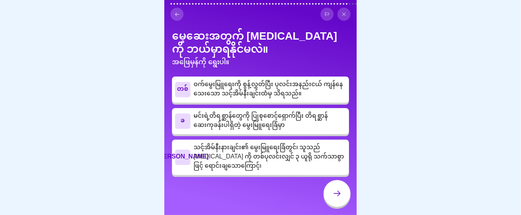
click at [323, 199] on div at bounding box center [336, 193] width 27 height 27
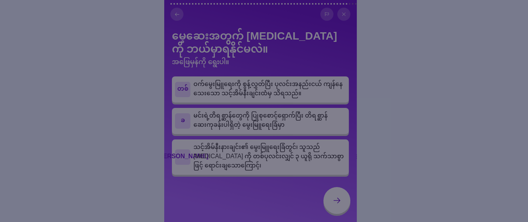
click at [313, 161] on div at bounding box center [264, 111] width 528 height 222
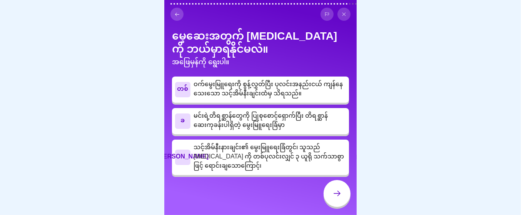
click at [304, 132] on font "မင်းရဲ့တိရစ္ဆာန်တွေကို ပြုစုစောင့်ရှောက်ပြီး တိရစ္ဆာန်ဆေးကုခန်းပါရှိတဲ့ မွေးမြူ…" at bounding box center [260, 121] width 134 height 23
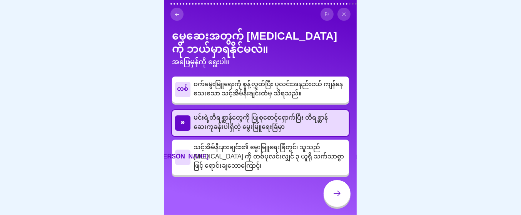
click at [334, 171] on p "သင့်အိမ်နီးနားချင်း၏ မွေးမြူရေးခြံတွင်၊ သူသည် [MEDICAL_DATA] ကို တစ်ပုလင်းလျှင်…" at bounding box center [269, 157] width 152 height 28
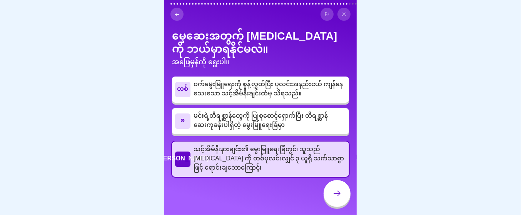
click at [318, 130] on p "မင်းရဲ့တိရစ္ဆာန်တွေကို ပြုစုစောင့်ရှောက်ပြီး တိရစ္ဆာန်ဆေးကုခန်းပါရှိတဲ့ မွေးမြူ…" at bounding box center [269, 121] width 152 height 18
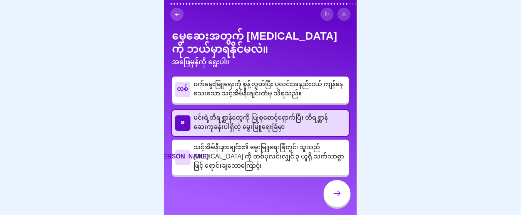
click at [339, 198] on icon at bounding box center [336, 193] width 9 height 9
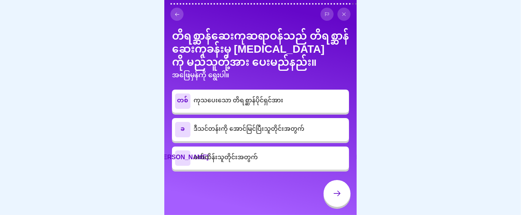
click at [308, 134] on p "ဒီသင်တန်းကို အောင်မြင်ပြီးသူတိုင်းအတွက်" at bounding box center [269, 129] width 152 height 9
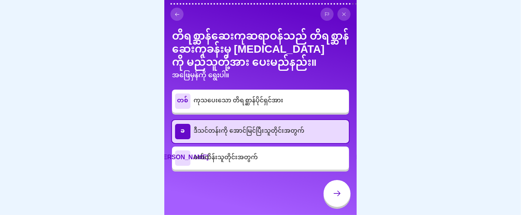
click at [329, 193] on div at bounding box center [336, 193] width 27 height 27
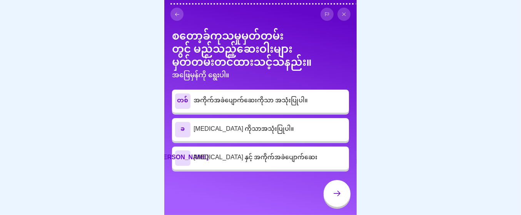
click at [311, 134] on p "[MEDICAL_DATA] ကိုသာအသုံးပြုပါ။" at bounding box center [269, 129] width 152 height 9
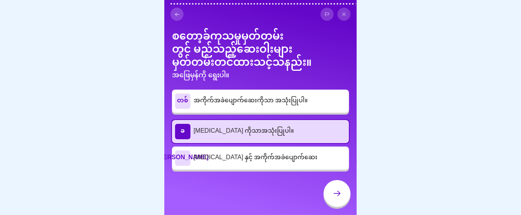
click at [311, 163] on p "[MEDICAL_DATA] နှင့် အကိုက်အခဲပျောက်ဆေး" at bounding box center [269, 157] width 152 height 9
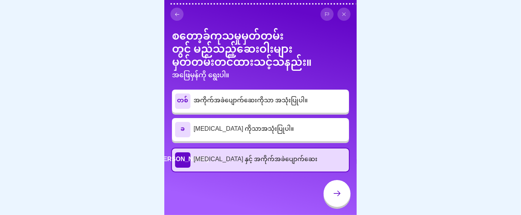
click at [327, 200] on div at bounding box center [336, 193] width 27 height 27
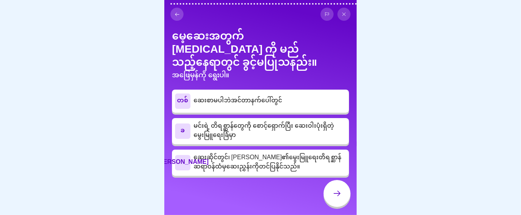
click at [316, 102] on p "ဆေးစာမပါဘဲအင်တာနက်ပေါ်တွင်" at bounding box center [269, 100] width 152 height 9
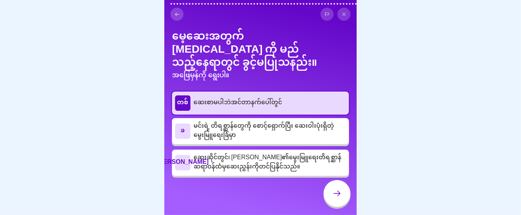
click at [341, 198] on div at bounding box center [336, 193] width 27 height 27
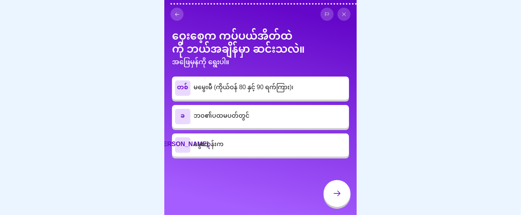
click at [315, 121] on p "ဘဝ၏ပထမပတ်တွင်" at bounding box center [269, 116] width 152 height 9
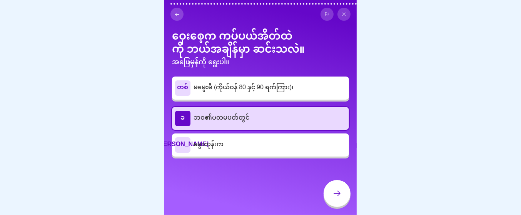
click at [334, 191] on div at bounding box center [336, 193] width 27 height 27
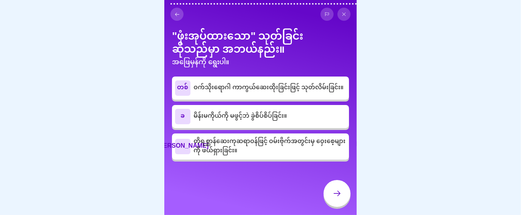
click at [301, 158] on font "တိရစ္ဆာန်ဆေးကုဆရာဝန်ဖြင့် ဝမ်းဗိုက်အတွင်းမှ ဝှေးစေ့များကို ဖယ်ရှားခြင်း။" at bounding box center [269, 146] width 152 height 23
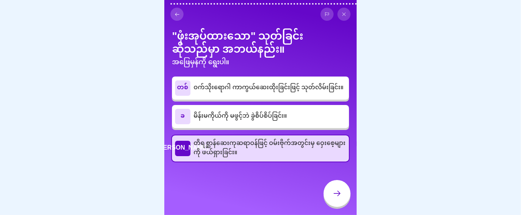
click at [323, 188] on div at bounding box center [336, 194] width 27 height 29
click at [338, 203] on div at bounding box center [336, 193] width 27 height 27
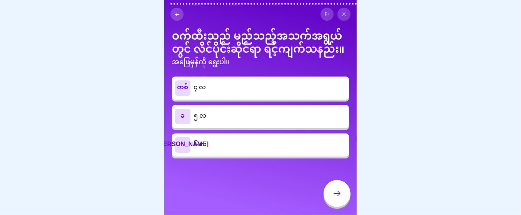
click at [263, 150] on p "၆ လ" at bounding box center [269, 144] width 152 height 9
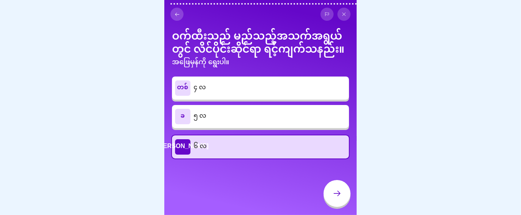
click at [324, 196] on div at bounding box center [336, 193] width 27 height 27
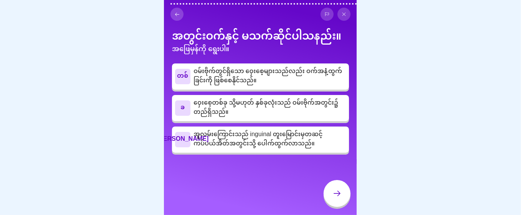
click at [283, 117] on p "ဝှေးစေ့တစ်ခု သို့မဟုတ် နှစ်ခုလုံးသည် ဝမ်းဗိုက်အတွင်း၌ တည်ရှိသည်။" at bounding box center [269, 108] width 152 height 18
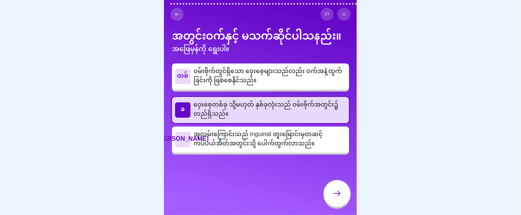
click at [314, 151] on font "အူလမ်းကြောင်းသည် inguinal တူးမြောင်းမှတဆင့် ကပ်ပယ်အိတ်အတွင်းသို့ ပေါက်ထွက်လာသည်။" at bounding box center [257, 139] width 129 height 23
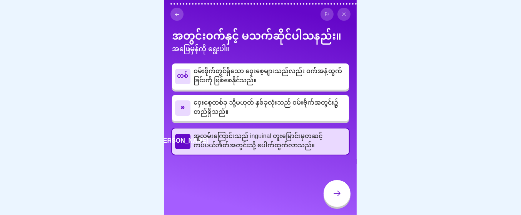
click at [320, 193] on div "အတွင်းဝက်နှင့် မသက်ဆိုင်ပါသနည်း။ အဖြေမှန်ကို ရွေးပါ။ တစ် ဝမ်းဗိုက်တွင်ရှိသော ဝှ…" at bounding box center [260, 107] width 192 height 215
click at [340, 200] on div at bounding box center [336, 193] width 27 height 27
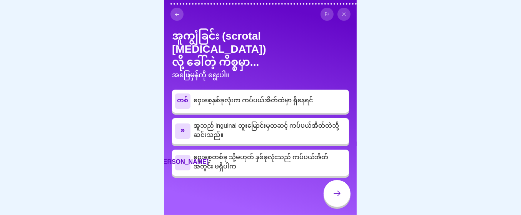
click at [323, 140] on p "အူသည် inguinal တူးမြောင်းမှတဆင့် ကပ်ပယ်အိတ်ထဲသို့ ဆင်းသည်။" at bounding box center [269, 131] width 152 height 18
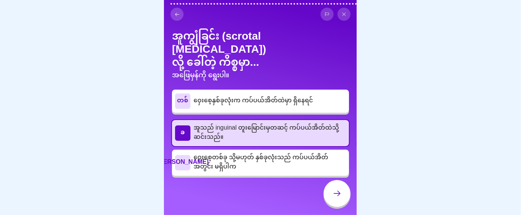
click at [332, 197] on icon at bounding box center [336, 193] width 9 height 9
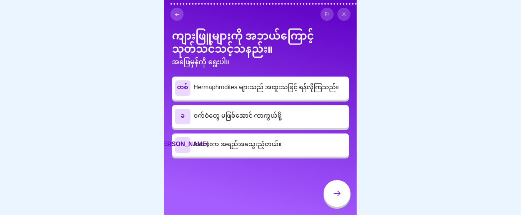
click at [267, 93] on p "Hermaphrodites များသည် အထူးသဖြင့် ရန်လိုကြသည်။" at bounding box center [269, 87] width 152 height 9
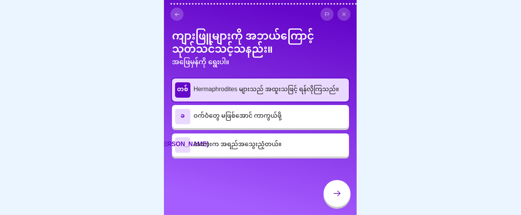
click at [316, 186] on div "ကျားဖြူများကို အဘယ်ကြောင့် သုတ်သင်သင့်သနည်း။ အဖြေမှန်ကို ရွေးပါ။ တစ် Hermaphrod…" at bounding box center [260, 107] width 192 height 215
click at [307, 153] on div "ဂ အသားက အရည်အသွေးညံ့တယ်။" at bounding box center [260, 144] width 171 height 15
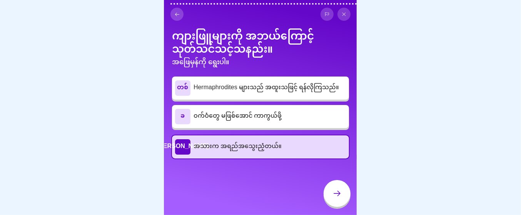
click at [325, 93] on p "Hermaphrodites များသည် အထူးသဖြင့် ရန်လိုကြသည်။" at bounding box center [269, 87] width 152 height 9
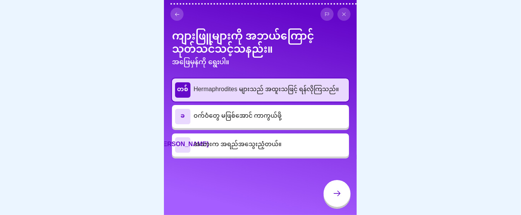
click at [308, 150] on p "အသားက အရည်အသွေးညံ့တယ်။" at bounding box center [269, 144] width 152 height 9
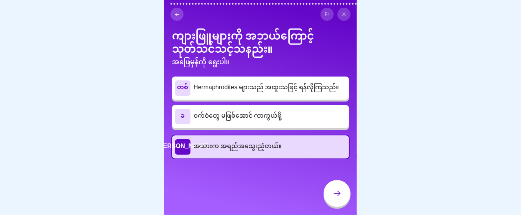
click at [334, 198] on icon at bounding box center [336, 193] width 9 height 9
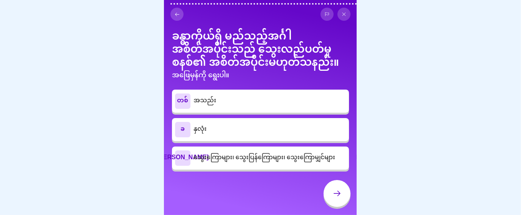
click at [285, 109] on div "တစ် အသည်း" at bounding box center [260, 100] width 171 height 15
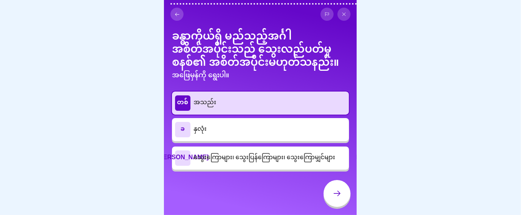
click at [334, 193] on div at bounding box center [336, 193] width 27 height 27
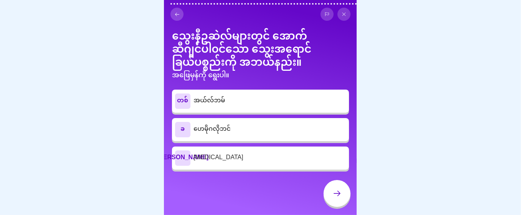
click at [334, 193] on div at bounding box center [336, 193] width 27 height 27
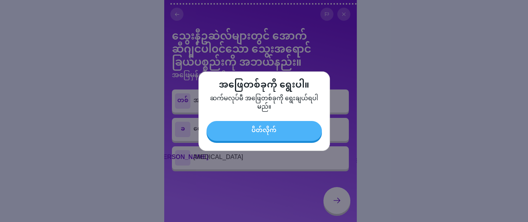
click at [298, 132] on button "ပိတ်လိုက်" at bounding box center [263, 131] width 115 height 20
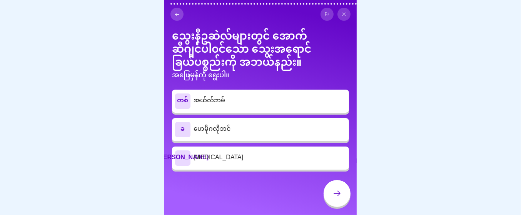
click at [294, 134] on p "ဟေမိုဂလိုဘင်" at bounding box center [269, 129] width 152 height 9
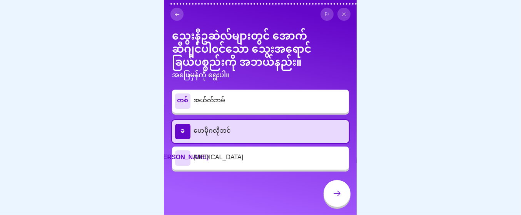
click at [329, 191] on div at bounding box center [336, 193] width 27 height 27
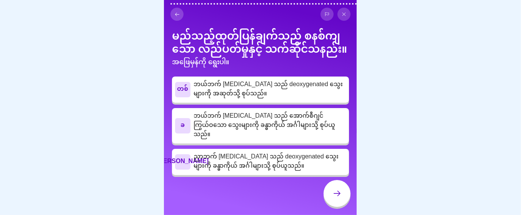
scroll to position [16, 0]
click at [274, 171] on font "ညာဘက် [MEDICAL_DATA] သည် deoxygenated သွေးများကို ခန္ဓာကိုယ် အင်္ဂါများသို့ စုပ…" at bounding box center [265, 161] width 145 height 23
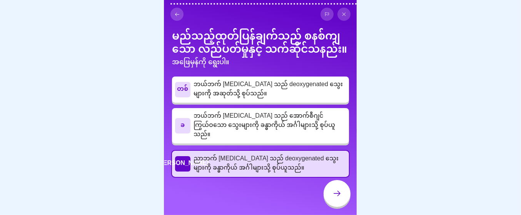
click at [282, 126] on font "ဘယ်ဘက် [MEDICAL_DATA] သည် အောက်စီဂျင်ကြွယ်ဝသော သွေးများကို ခန္ဓာကိုယ် အင်္ဂါမျာ…" at bounding box center [263, 126] width 141 height 32
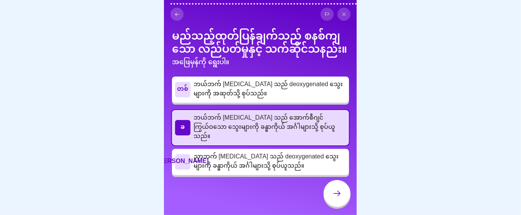
click at [338, 191] on div at bounding box center [336, 193] width 27 height 27
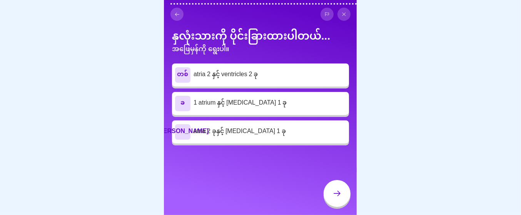
click at [275, 83] on div "တစ် atria 2 နှင့် ventricles 2 ခု" at bounding box center [260, 74] width 171 height 15
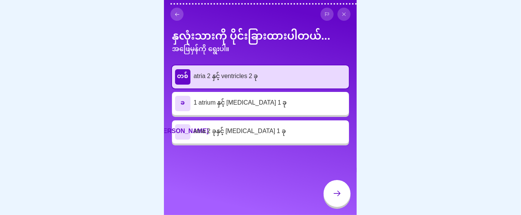
click at [334, 193] on div at bounding box center [336, 193] width 27 height 27
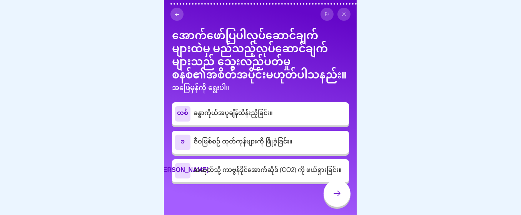
scroll to position [37, 0]
click at [301, 170] on p "အဆုတ်သို့ ကာဗွန်ဒိုင်အောက်ဆိုဒ် (CO2) ကို ဖယ်ရှားခြင်း။" at bounding box center [269, 170] width 152 height 9
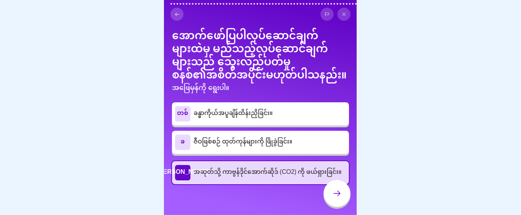
click at [342, 202] on div at bounding box center [336, 193] width 27 height 27
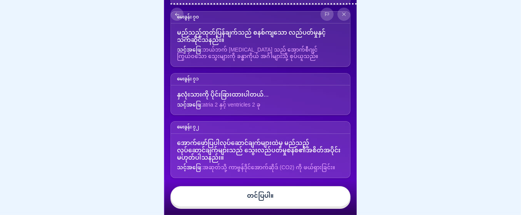
scroll to position [4877, 0]
click at [292, 162] on font "အဆုတ်သို့ ကာဗွန်ဒိုင်အောက်ဆိုဒ် (CO2) ကို ဖယ်ရှားခြင်း။" at bounding box center [269, 168] width 132 height 12
click at [278, 137] on font "အောက်ဖော်ပြပါလုပ်ဆောင်ချက်များထဲမှ မည်သည့်လုပ်ဆောင်ချက်များသည် သွေးလည်ပတ်မှုစနစ…" at bounding box center [258, 151] width 163 height 28
click at [279, 162] on font "အဆုတ်သို့ ကာဗွန်ဒိုင်အောက်ဆိုဒ် (CO2) ကို ဖယ်ရှားခြင်း။" at bounding box center [269, 168] width 132 height 12
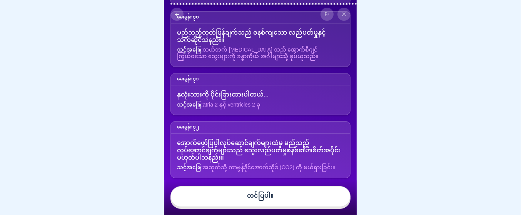
click at [279, 162] on font "အဆုတ်သို့ ကာဗွန်ဒိုင်အောက်ဆိုဒ် (CO2) ကို ဖယ်ရှားခြင်း။" at bounding box center [269, 168] width 132 height 12
click at [221, 134] on div "အောက်ဖော်ပြပါလုပ်ဆောင်ချက်များထဲမှ မည်သည့်လုပ်ဆောင်ချက်များသည် သွေးလည်ပတ်မှုစနစ…" at bounding box center [260, 156] width 179 height 44
click at [251, 134] on div "အောက်ဖော်ပြပါလုပ်ဆောင်ချက်များထဲမှ မည်သည့်လုပ်ဆောင်ချက်များသည် သွေးလည်ပတ်မှုစနစ…" at bounding box center [260, 156] width 179 height 44
click at [243, 144] on font "အောက်ဖော်ပြပါလုပ်ဆောင်ချက်များထဲမှ မည်သည့်လုပ်ဆောင်ချက်များသည် သွေးလည်ပတ်မှုစနစ…" at bounding box center [258, 151] width 163 height 28
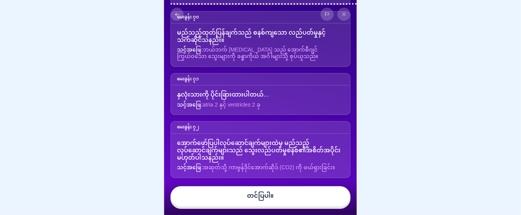
click at [243, 144] on font "အောက်ဖော်ပြပါလုပ်ဆောင်ချက်များထဲမှ မည်သည့်လုပ်ဆောင်ချက်များသည် သွေးလည်ပတ်မှုစနစ…" at bounding box center [258, 151] width 163 height 28
click at [241, 140] on font "အောက်ဖော်ပြပါလုပ်ဆောင်ချက်များထဲမှ မည်သည့်လုပ်ဆောင်ချက်များသည် သွေးလည်ပတ်မှုစနစ…" at bounding box center [258, 151] width 163 height 28
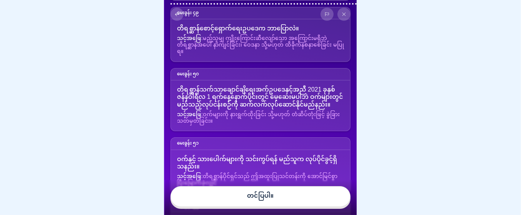
scroll to position [2781, 0]
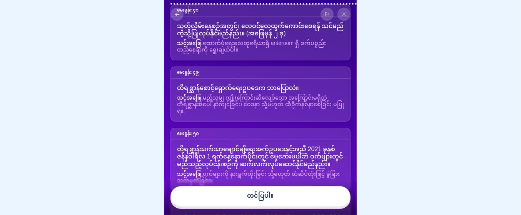
click at [176, 17] on button at bounding box center [176, 14] width 13 height 13
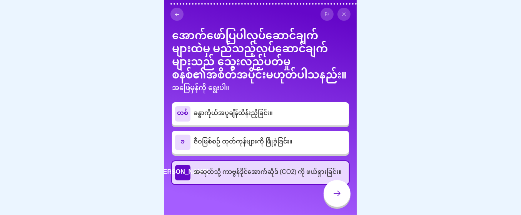
click at [223, 135] on font "ဇီဝဖြစ်စဉ် ထုတ်ကုန်များကို ဖြိုခွဲခြင်း။" at bounding box center [242, 141] width 99 height 13
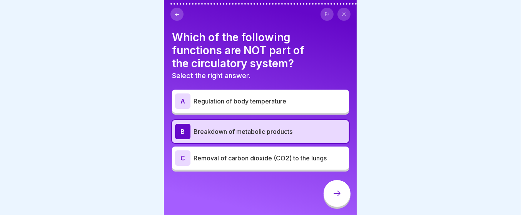
scroll to position [2729, 0]
click at [318, 136] on p "Breakdown of metabolic products" at bounding box center [269, 131] width 152 height 9
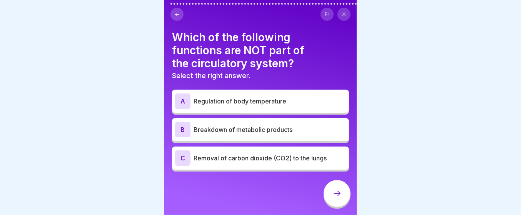
click at [318, 134] on p "Breakdown of metabolic products" at bounding box center [269, 129] width 152 height 9
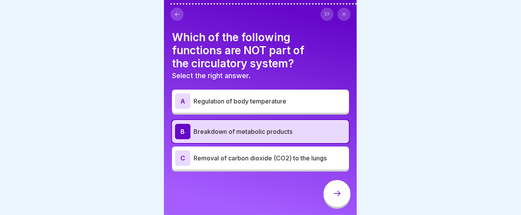
click at [337, 192] on div at bounding box center [336, 193] width 27 height 27
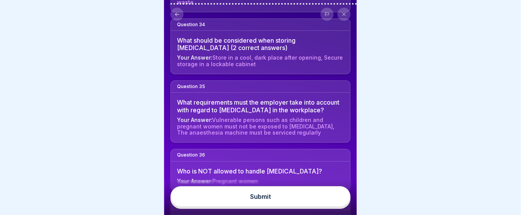
scroll to position [1944, 0]
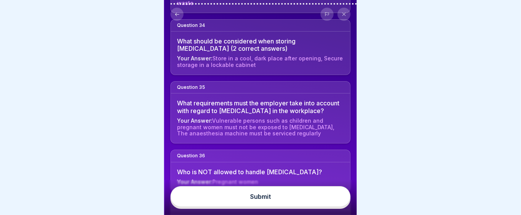
click at [258, 199] on div "Submit" at bounding box center [260, 196] width 21 height 7
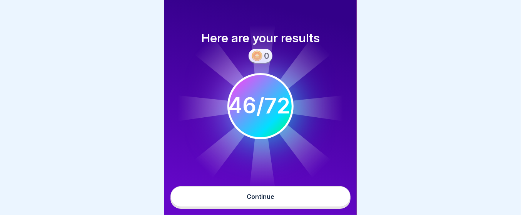
scroll to position [7, 0]
click at [246, 193] on button "Continue" at bounding box center [260, 196] width 180 height 21
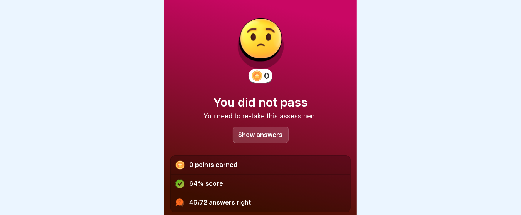
scroll to position [75, 0]
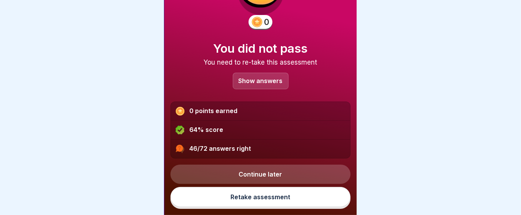
click at [246, 199] on link "Retake assessment" at bounding box center [260, 197] width 180 height 20
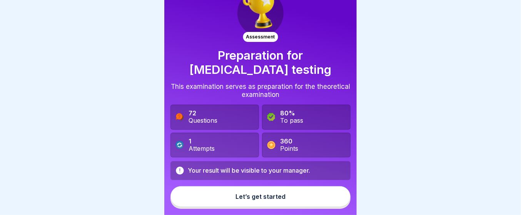
scroll to position [7, 0]
click at [246, 197] on div "Let’s get started" at bounding box center [260, 196] width 50 height 7
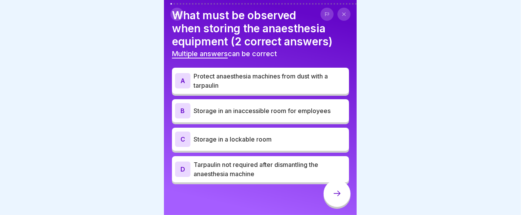
scroll to position [0, 0]
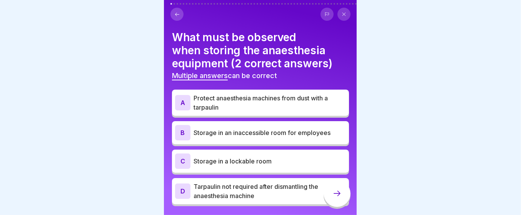
click at [320, 11] on button at bounding box center [326, 14] width 13 height 13
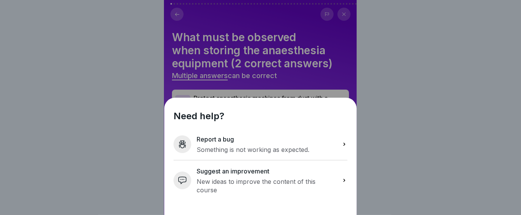
click at [320, 11] on div "Need help? Report a bug Something is not working as expected. Suggest an improv…" at bounding box center [260, 107] width 192 height 215
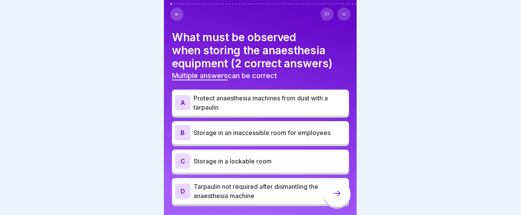
click at [314, 32] on div "What must be observed when storing the anaesthesia equipment (2 correct answers…" at bounding box center [260, 107] width 192 height 215
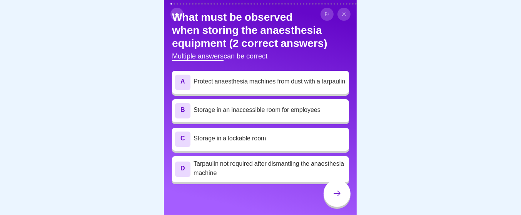
scroll to position [39, 0]
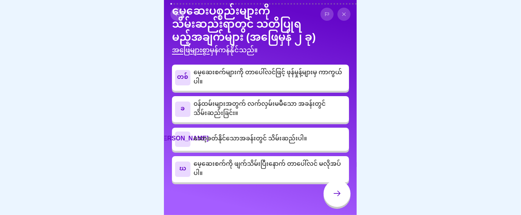
click at [322, 67] on font "မေ့ဆေးစက်များကို တာပေါ်လင်ဖြင့် ဖုန်မှုန့်များမှ ကာကွယ်ပါ။" at bounding box center [267, 77] width 148 height 23
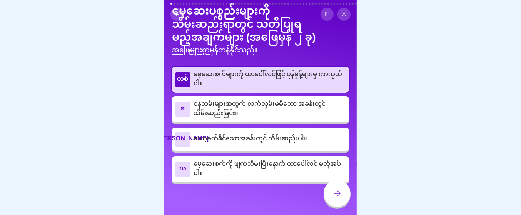
click at [311, 143] on div "ဂ သော့ခတ်နိုင်သောအခန်းတွင် သိမ်းဆည်းပါ။" at bounding box center [260, 138] width 171 height 15
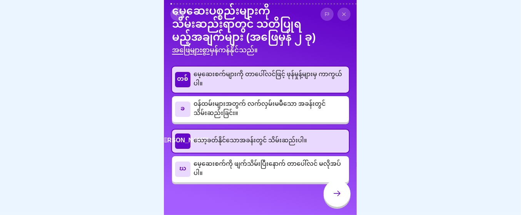
click at [329, 195] on div at bounding box center [336, 193] width 27 height 27
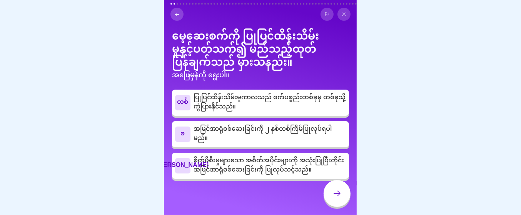
click at [291, 177] on font "စိတ်ဖိစီးမှုများသော အစိတ်အပိုင်းများကို အသုံးပြုပြီးတိုင်း အမြင်အာရုံစစ်ဆေးခြင်…" at bounding box center [268, 165] width 150 height 23
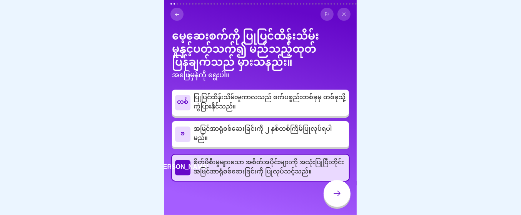
click at [325, 190] on div at bounding box center [336, 193] width 27 height 27
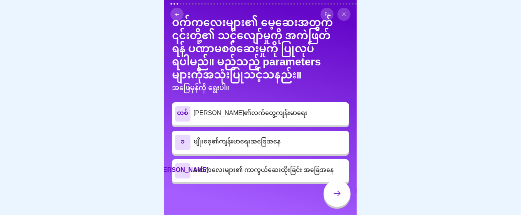
scroll to position [30, 0]
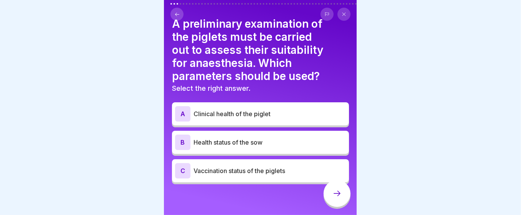
click at [288, 109] on p "Clinical health of the piglet" at bounding box center [269, 113] width 152 height 9
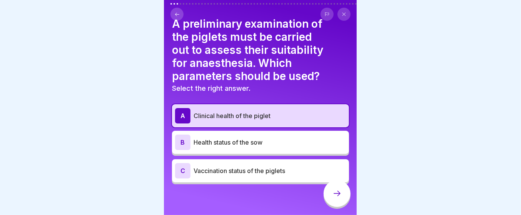
click at [323, 186] on div at bounding box center [336, 194] width 27 height 29
click at [326, 188] on div at bounding box center [336, 193] width 27 height 27
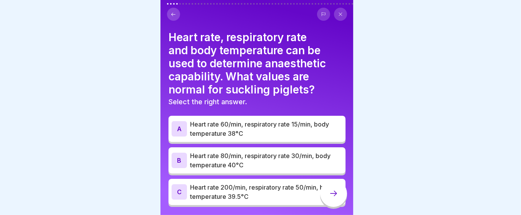
scroll to position [0, 0]
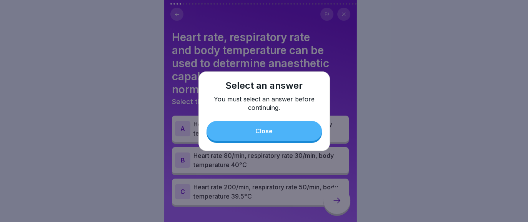
click at [291, 135] on button "Close" at bounding box center [263, 131] width 115 height 20
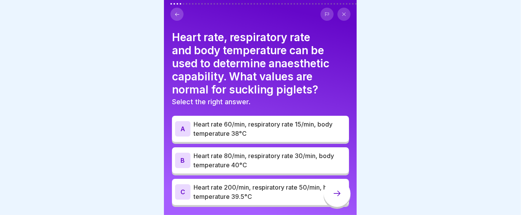
scroll to position [28, 0]
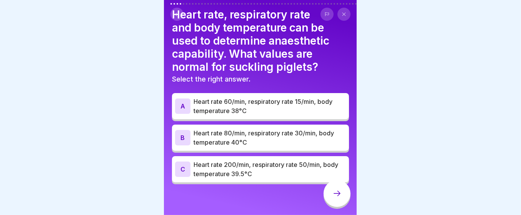
click at [266, 147] on p "Heart rate 80/min, respiratory rate 30/min, body temperature 40°C" at bounding box center [269, 137] width 152 height 18
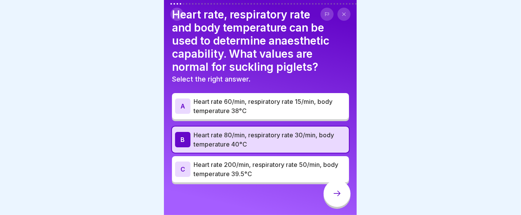
click at [271, 109] on p "Heart rate 60/min, respiratory rate 15/min, body temperature 38°C" at bounding box center [269, 106] width 152 height 18
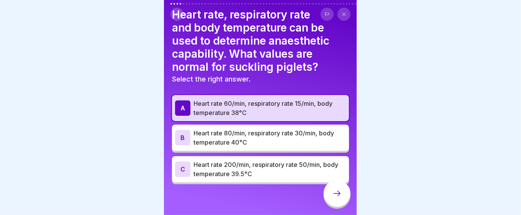
click at [334, 197] on icon at bounding box center [336, 193] width 9 height 9
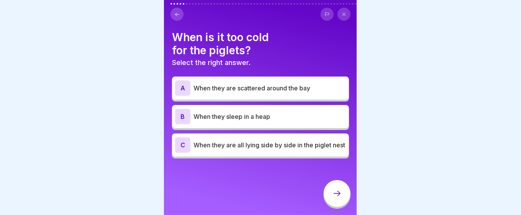
click at [305, 150] on p "When they are all lying side by side in the piglet nest" at bounding box center [269, 144] width 152 height 9
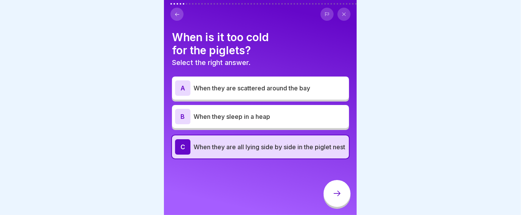
click at [338, 191] on div at bounding box center [336, 193] width 27 height 27
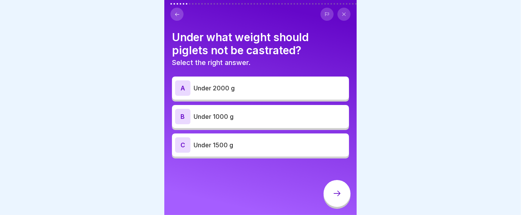
click at [246, 121] on p "Under 1000 g" at bounding box center [269, 116] width 152 height 9
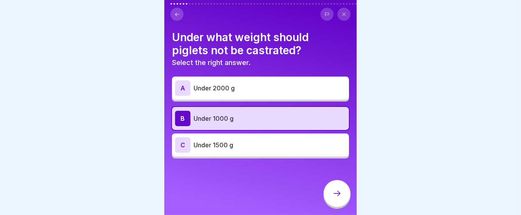
click at [340, 196] on div at bounding box center [336, 193] width 27 height 27
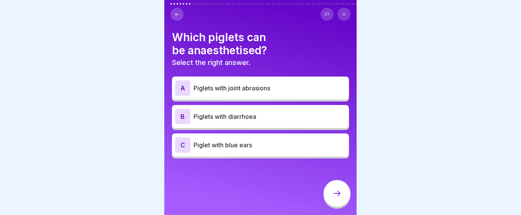
click at [280, 93] on p "Piglets with joint abrasions" at bounding box center [269, 87] width 152 height 9
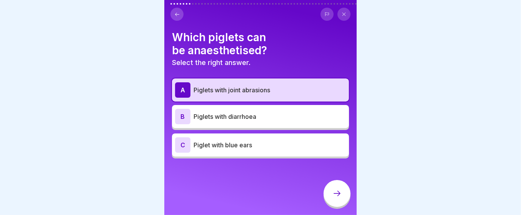
click at [335, 196] on icon at bounding box center [336, 193] width 9 height 9
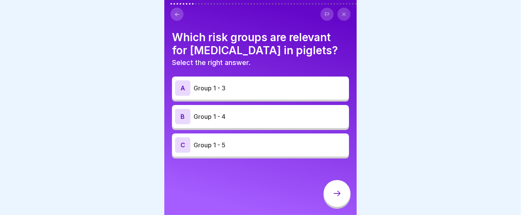
click at [305, 100] on div "A Group 1 - 3" at bounding box center [260, 88] width 177 height 23
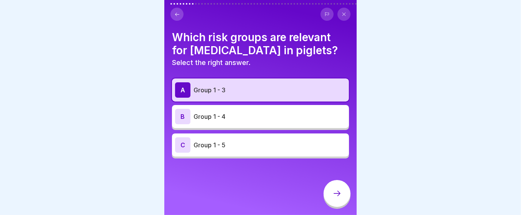
click at [333, 196] on icon at bounding box center [336, 193] width 9 height 9
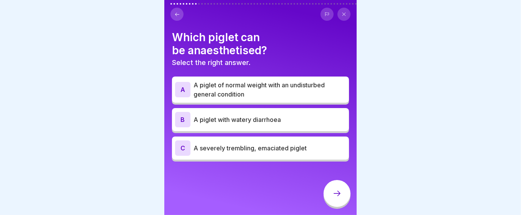
click at [333, 196] on icon at bounding box center [336, 193] width 9 height 9
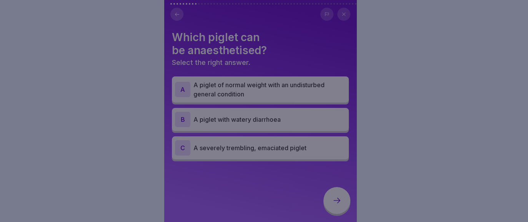
click at [313, 173] on div at bounding box center [264, 111] width 528 height 222
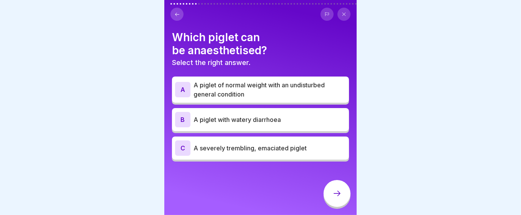
click at [286, 99] on p "A piglet of normal weight with an undisturbed general condition" at bounding box center [269, 89] width 152 height 18
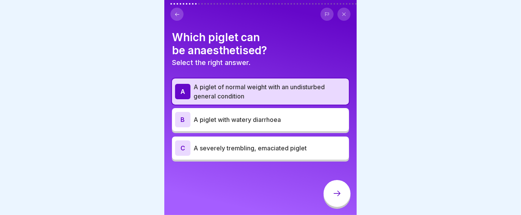
click at [333, 193] on div at bounding box center [336, 193] width 27 height 27
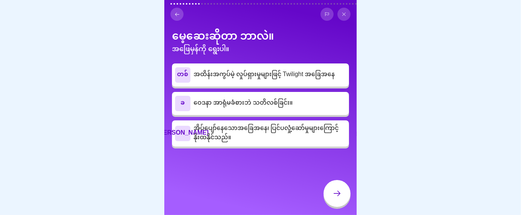
click at [326, 108] on p "ဝေဒနာ အာရုံမခံစားဘဲ သတိလစ်ခြင်း။" at bounding box center [269, 103] width 152 height 9
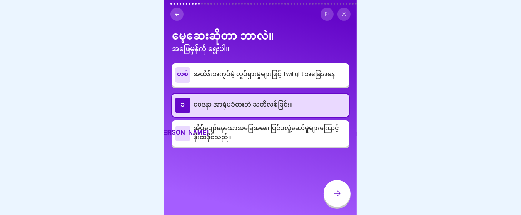
click at [332, 198] on icon at bounding box center [336, 193] width 9 height 9
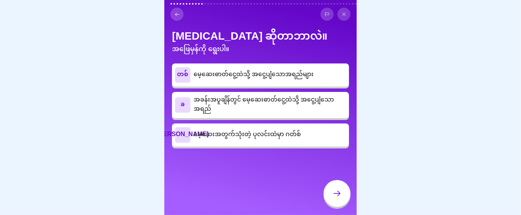
click at [268, 82] on font "မေ့ဆေးဓာတ်ငွေ့ထဲသို့ အငွေ့ပျံသောအရည်များ" at bounding box center [253, 74] width 120 height 13
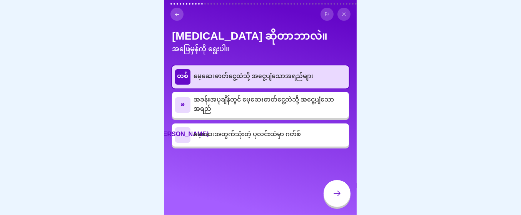
click at [336, 194] on div at bounding box center [336, 193] width 27 height 27
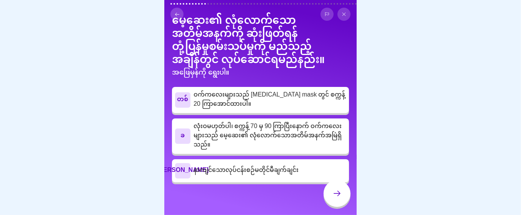
scroll to position [28, 0]
click at [260, 141] on font "လုံးဝမဟုတ်ပါ၊ စက္ကန့် 70 မှ 90 ကြာပြီးနောက် ဝက်ကလေးများသည် မေ့ဆေး၏ လုံလောက်သောအ…" at bounding box center [267, 136] width 148 height 32
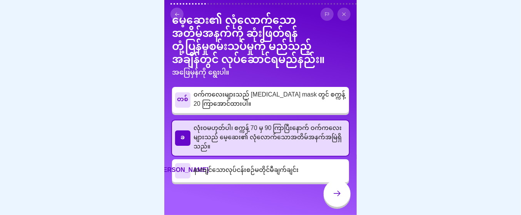
click at [329, 190] on div at bounding box center [336, 193] width 27 height 27
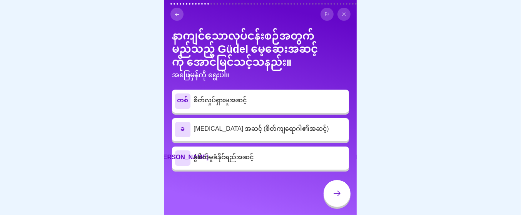
click at [288, 136] on font "[MEDICAL_DATA] အဆင့် (စိတ်ကျရောဂါ၏အဆင့်)" at bounding box center [260, 129] width 135 height 13
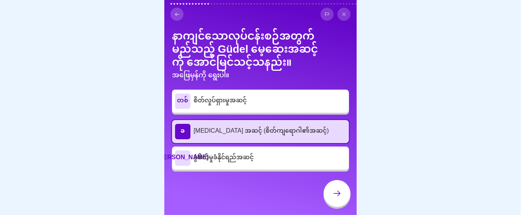
click at [293, 166] on div "ဂ ခွဲစိတ်မှုခံနိုင်ရည်အဆင့်" at bounding box center [260, 157] width 171 height 15
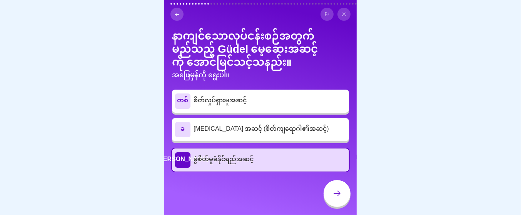
click at [328, 197] on div at bounding box center [336, 193] width 27 height 27
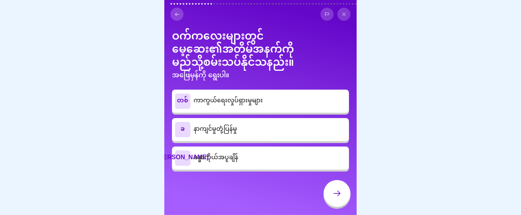
click at [280, 134] on p "နာကျင်မှုတုံ့ပြန်မှု" at bounding box center [269, 129] width 152 height 9
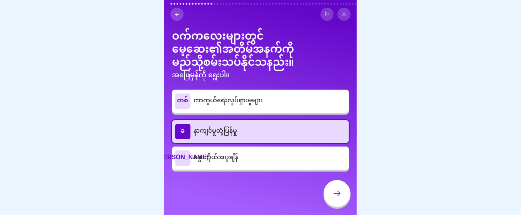
click at [280, 136] on p "နာကျင်မှုတုံ့ပြန်မှု" at bounding box center [269, 131] width 152 height 9
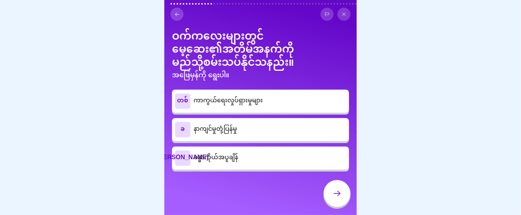
click at [280, 134] on p "နာကျင်မှုတုံ့ပြန်မှု" at bounding box center [269, 129] width 152 height 9
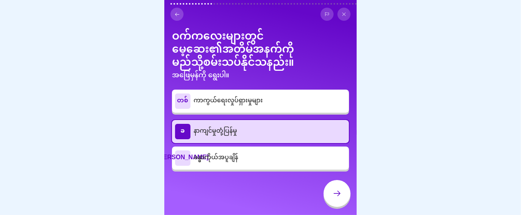
click at [328, 206] on div at bounding box center [336, 193] width 27 height 27
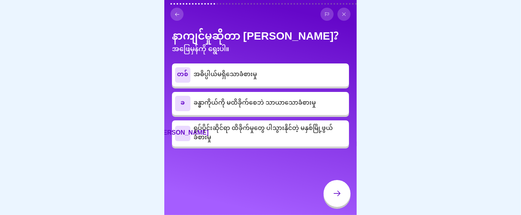
click at [267, 145] on font "ရုပ်ပိုင်းဆိုင်ရာ ထိခိုက်မှုတွေ ပါသွားနိုင်တဲ့ မနှစ်မြို့ဖွယ် ခံစားမှု" at bounding box center [262, 133] width 139 height 23
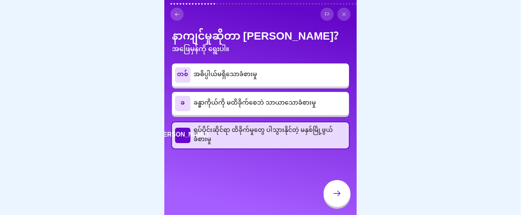
click at [330, 190] on div at bounding box center [336, 193] width 27 height 27
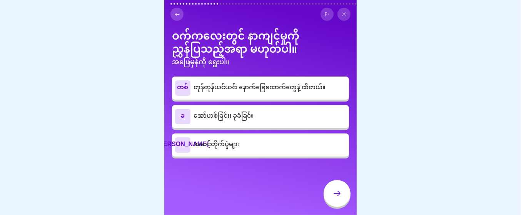
click at [330, 190] on div at bounding box center [336, 193] width 27 height 27
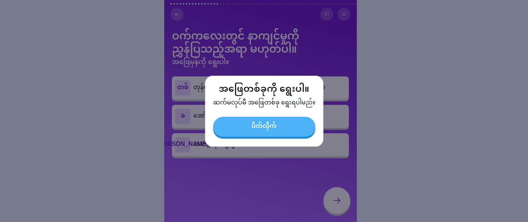
click at [278, 128] on button "ပိတ်လိုက်" at bounding box center [264, 127] width 102 height 20
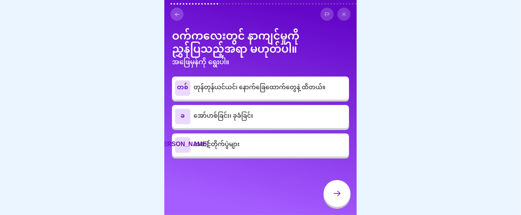
click at [280, 128] on div "ခ အော်ဟစ်ခြင်း၊ ခုခံခြင်း" at bounding box center [260, 116] width 177 height 23
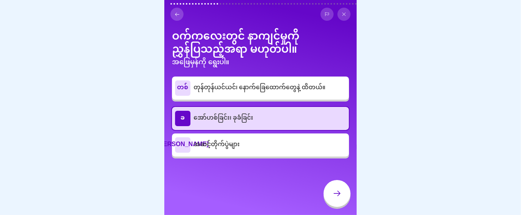
click at [341, 193] on div at bounding box center [336, 193] width 27 height 27
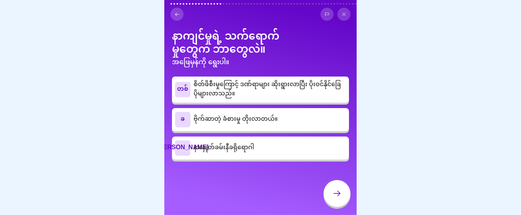
click at [290, 99] on p "စိတ်ဖိစီးမှုကြောင့် ဒဏ်ရာများ ဆိုးရွားလာပြီး ပိုးဝင်နိုင်ခြေ ပိုများလာသည်။" at bounding box center [269, 89] width 152 height 18
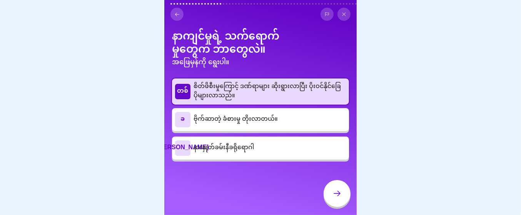
click at [333, 206] on div at bounding box center [336, 193] width 27 height 27
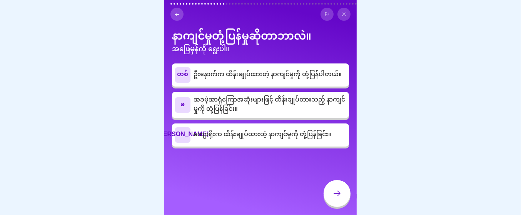
click at [289, 82] on font "ဦးနှောက်က ထိန်းချုပ်ထားတဲ့ နာကျင်မှုကို တုံ့ပြန်ပါတယ်။" at bounding box center [267, 74] width 148 height 13
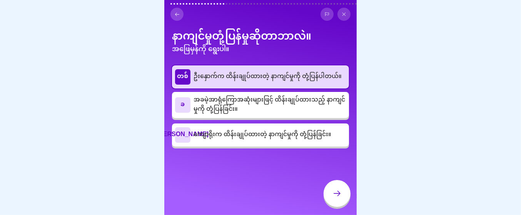
click at [331, 207] on div at bounding box center [336, 193] width 27 height 27
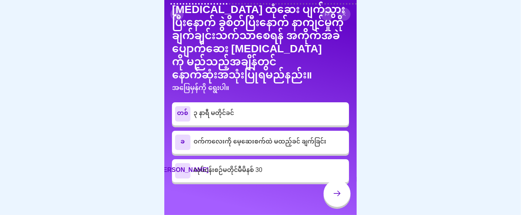
scroll to position [46, 0]
click at [262, 169] on font "လုပ်ငန်းစဉ်မတိုင်မီမိနစ် 30" at bounding box center [227, 170] width 69 height 13
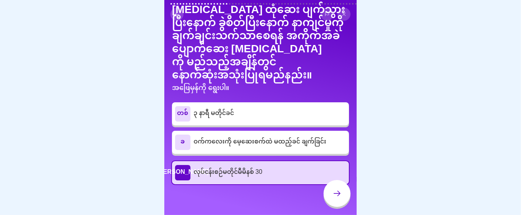
click at [332, 198] on icon at bounding box center [336, 193] width 9 height 9
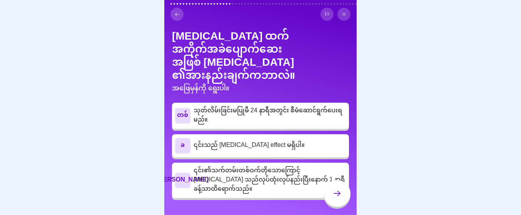
click at [343, 18] on button at bounding box center [343, 14] width 13 height 13
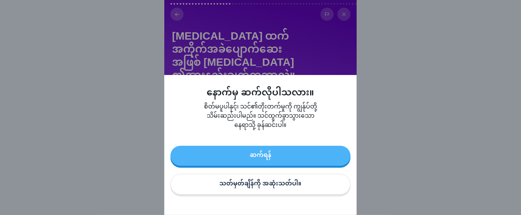
click at [259, 166] on button "ဆက်ရန်" at bounding box center [260, 156] width 180 height 20
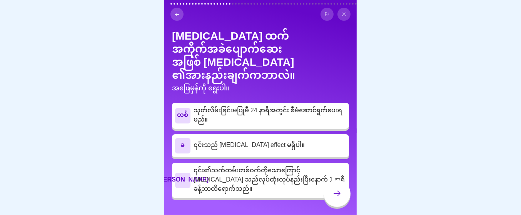
click at [339, 20] on button at bounding box center [343, 14] width 13 height 13
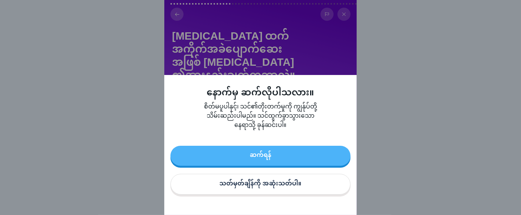
click at [237, 196] on div "ဆက်ရန် သတ်မှတ်ချိန်ကို အဆုံးသတ်ပါ။" at bounding box center [260, 171] width 180 height 51
click at [238, 191] on font "သတ်မှတ်ချိန်ကို အဆုံးသတ်ပါ။" at bounding box center [261, 183] width 82 height 13
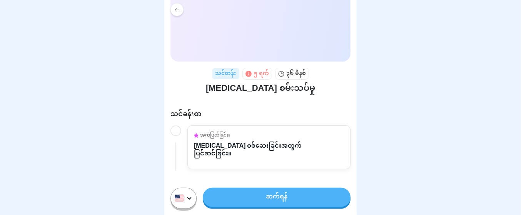
scroll to position [7, 0]
click at [259, 194] on link "ဆက်ရန်" at bounding box center [277, 197] width 148 height 19
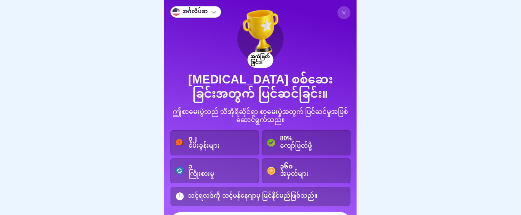
scroll to position [54, 0]
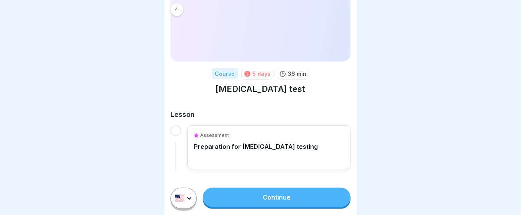
scroll to position [7, 0]
click at [254, 70] on div "5 days" at bounding box center [262, 74] width 18 height 8
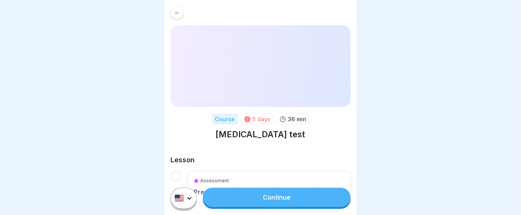
scroll to position [65, 0]
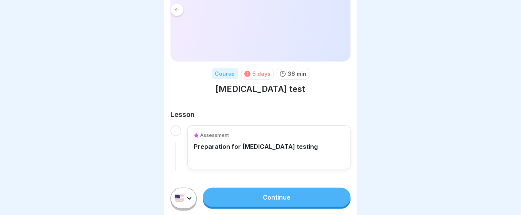
click at [179, 125] on div at bounding box center [175, 130] width 11 height 11
click at [208, 143] on p "Preparation for [MEDICAL_DATA] testing" at bounding box center [256, 147] width 124 height 8
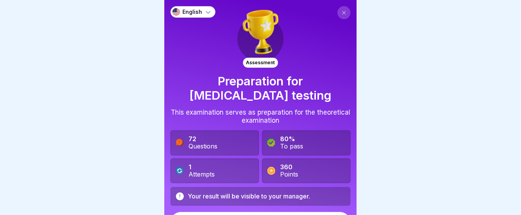
click at [337, 18] on button at bounding box center [343, 12] width 13 height 13
